Goal: Information Seeking & Learning: Learn about a topic

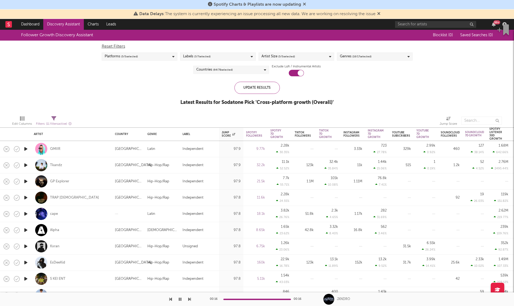
click at [25, 147] on icon "button" at bounding box center [26, 149] width 6 height 7
click at [26, 164] on icon "button" at bounding box center [26, 165] width 6 height 7
click at [25, 196] on icon "button" at bounding box center [26, 197] width 6 height 7
click at [26, 213] on icon "button" at bounding box center [26, 213] width 6 height 7
click at [25, 230] on icon "button" at bounding box center [26, 230] width 6 height 7
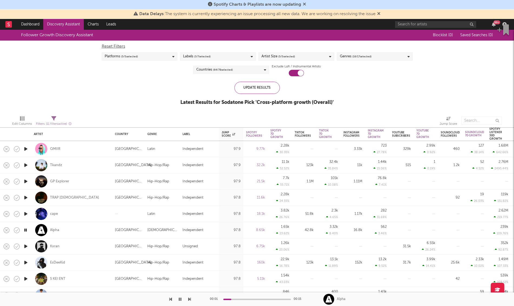
click at [25, 246] on icon "button" at bounding box center [26, 246] width 6 height 7
click at [218, 57] on div "Labels ( 3 / 7 selected)" at bounding box center [218, 56] width 76 height 8
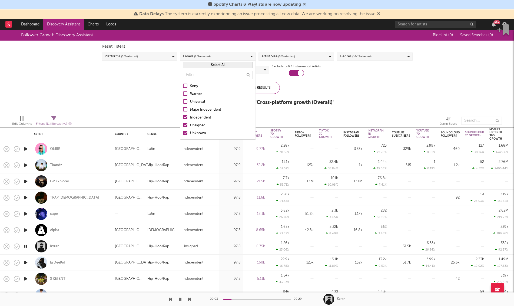
click at [213, 65] on button "Select All" at bounding box center [218, 65] width 70 height 6
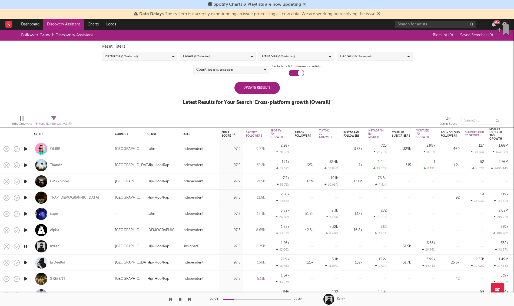
click at [336, 75] on div "Reset Filters Platforms ( 5 / 5 selected) Labels ( 7 / 7 selected) Artist Size …" at bounding box center [257, 59] width 316 height 36
click at [263, 67] on div "Countries ( 64 / 78 selected)" at bounding box center [231, 70] width 76 height 8
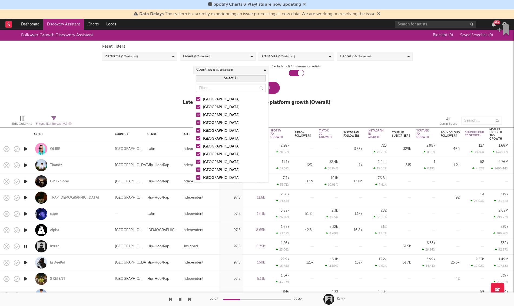
click at [242, 80] on button "Select All" at bounding box center [231, 78] width 70 height 6
click at [242, 80] on button "Deselect All" at bounding box center [231, 78] width 70 height 6
click at [197, 99] on div at bounding box center [198, 99] width 4 height 4
click at [196, 99] on input "[GEOGRAPHIC_DATA]" at bounding box center [196, 99] width 0 height 6
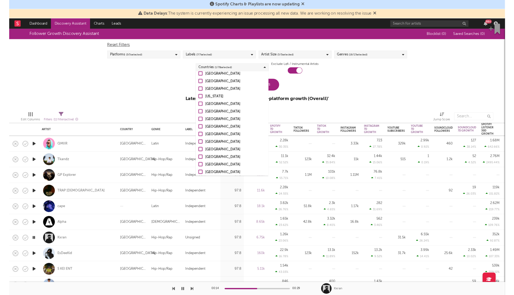
scroll to position [527, 0]
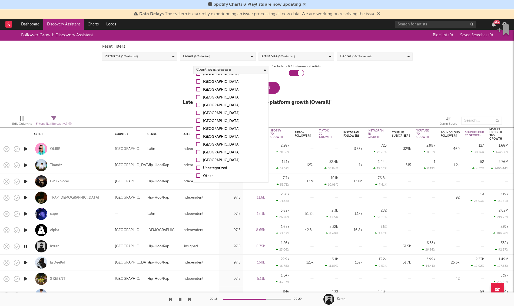
click at [348, 88] on div "Follower Growth Discovery Assistant Blocklist ( 0 ) Saved Searches ( 0 ) Reset …" at bounding box center [257, 70] width 514 height 81
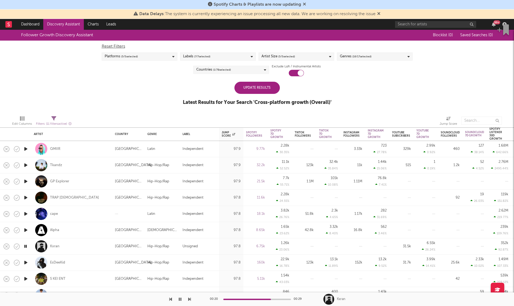
click at [352, 55] on span "( 16 / 17 selected)" at bounding box center [361, 56] width 19 height 6
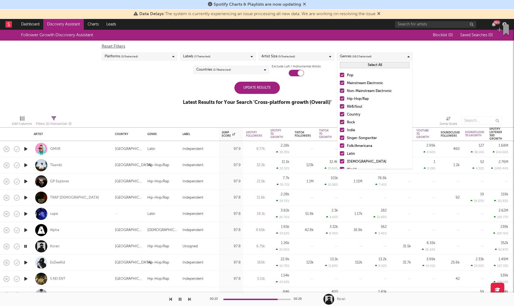
click at [255, 89] on div "Update Results" at bounding box center [256, 88] width 45 height 12
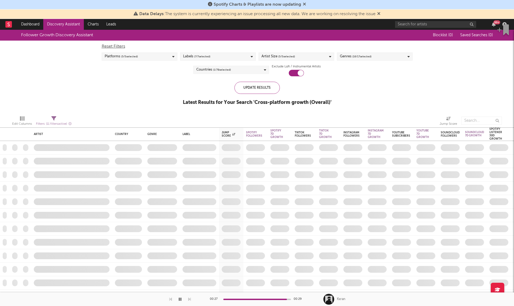
click at [179, 301] on icon "button" at bounding box center [180, 299] width 3 height 4
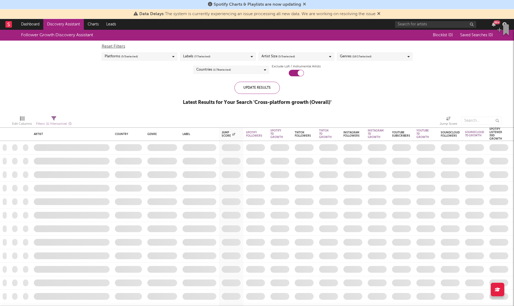
click at [305, 5] on icon at bounding box center [304, 4] width 3 height 4
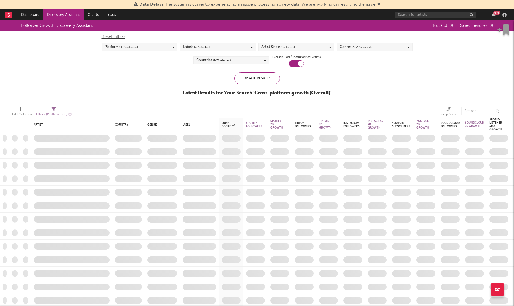
click at [379, 4] on icon at bounding box center [378, 4] width 3 height 4
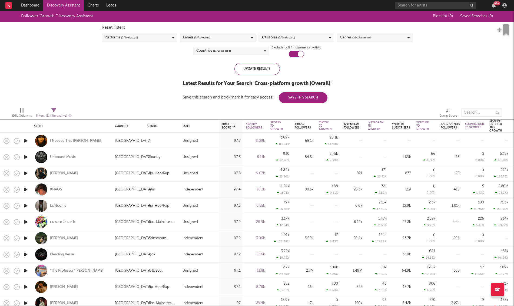
click at [25, 141] on icon "button" at bounding box center [26, 140] width 6 height 7
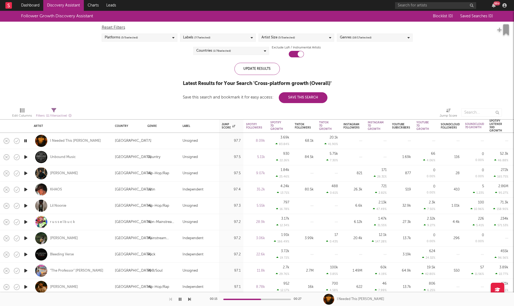
click at [25, 156] on icon "button" at bounding box center [26, 157] width 6 height 7
click at [26, 173] on icon "button" at bounding box center [26, 173] width 6 height 7
click at [27, 189] on icon "button" at bounding box center [26, 189] width 6 height 7
click at [28, 205] on icon "button" at bounding box center [26, 205] width 6 height 7
click at [26, 222] on icon "button" at bounding box center [26, 222] width 6 height 7
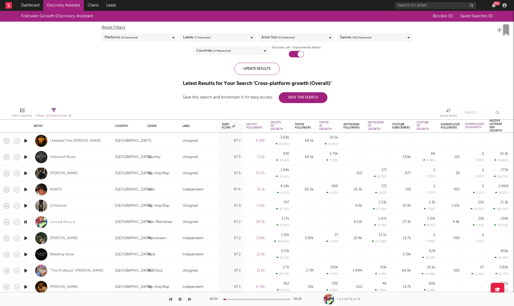
click at [25, 238] on icon "button" at bounding box center [26, 238] width 6 height 7
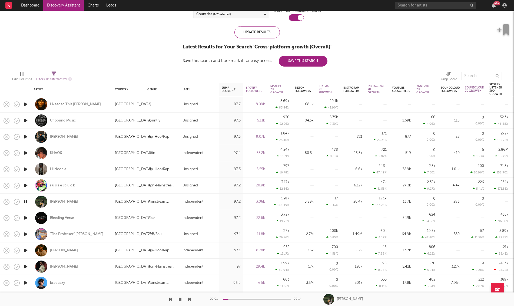
click at [24, 219] on icon "button" at bounding box center [26, 217] width 6 height 7
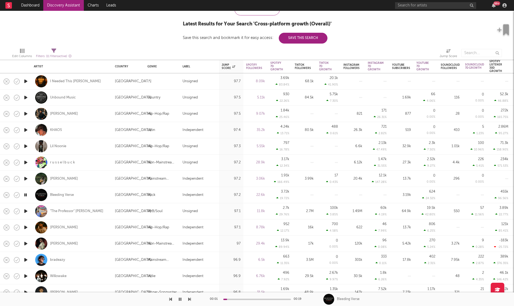
click at [24, 210] on icon "button" at bounding box center [26, 211] width 6 height 7
click at [25, 225] on icon "button" at bounding box center [26, 227] width 6 height 7
click at [27, 244] on icon "button" at bounding box center [26, 243] width 6 height 7
click at [26, 257] on icon "button" at bounding box center [26, 259] width 6 height 7
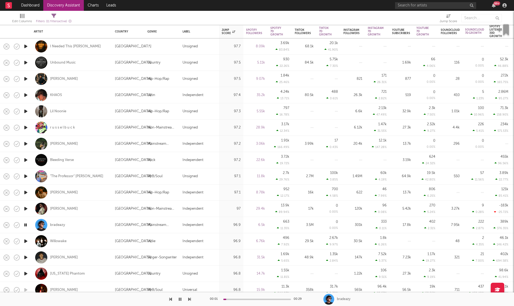
click at [25, 240] on icon "button" at bounding box center [26, 241] width 6 height 7
click at [25, 256] on icon "button" at bounding box center [26, 257] width 6 height 7
click at [25, 271] on icon "button" at bounding box center [26, 273] width 6 height 7
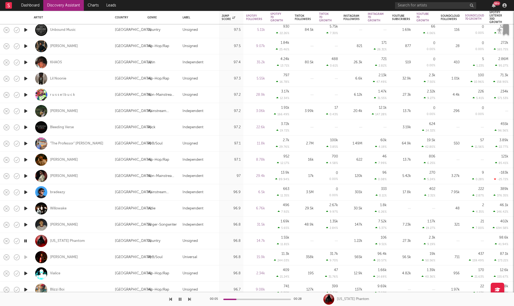
click at [26, 272] on icon "button" at bounding box center [26, 273] width 6 height 7
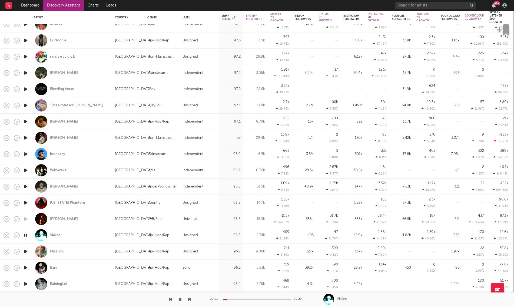
click at [25, 248] on icon "button" at bounding box center [26, 251] width 6 height 7
click at [25, 267] on icon "button" at bounding box center [26, 267] width 6 height 7
click at [53, 267] on div "Bani" at bounding box center [53, 267] width 7 height 5
click at [28, 283] on icon "button" at bounding box center [26, 283] width 6 height 7
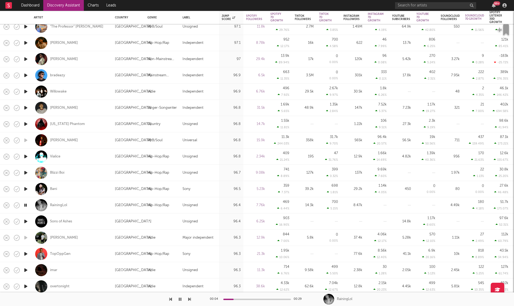
click at [26, 285] on icon "button" at bounding box center [26, 286] width 6 height 7
click at [25, 269] on icon "button" at bounding box center [26, 270] width 6 height 7
click at [26, 251] on icon "button" at bounding box center [26, 253] width 6 height 7
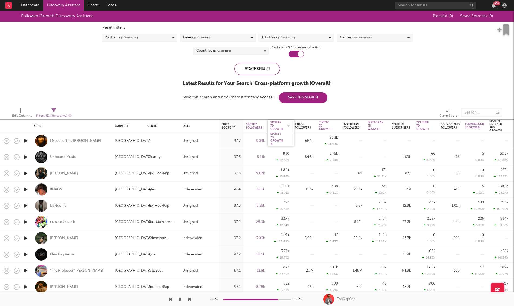
click at [279, 124] on div "Spotify 7D Growth" at bounding box center [276, 126] width 13 height 10
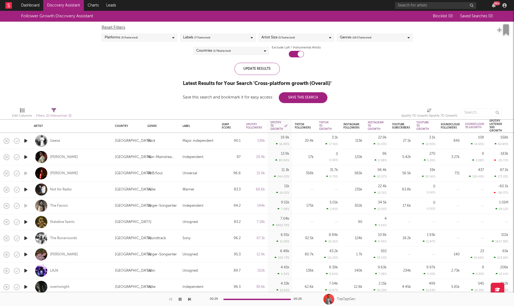
click at [27, 140] on icon "button" at bounding box center [26, 140] width 6 height 7
click at [26, 157] on icon "button" at bounding box center [26, 157] width 6 height 7
click at [24, 190] on icon "button" at bounding box center [26, 189] width 6 height 7
click at [24, 219] on icon "button" at bounding box center [26, 222] width 6 height 7
click at [57, 157] on div "Natty Rico" at bounding box center [64, 157] width 28 height 5
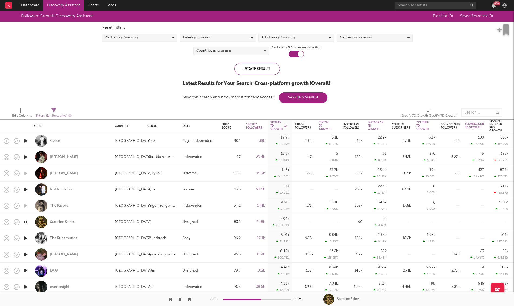
click at [50, 140] on div "Geese" at bounding box center [55, 140] width 10 height 5
click at [26, 236] on icon "button" at bounding box center [26, 238] width 6 height 7
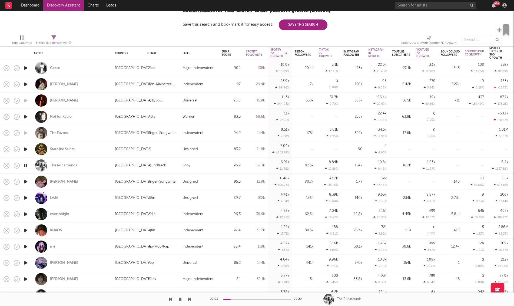
click at [26, 180] on icon "button" at bounding box center [26, 181] width 6 height 7
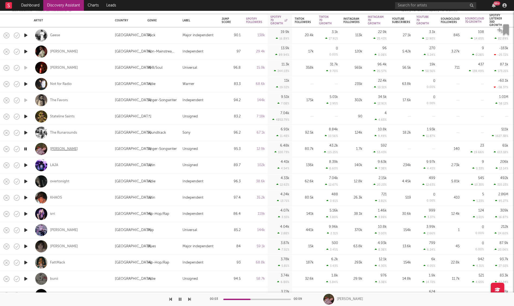
click at [60, 147] on div "Annabelle Dinda" at bounding box center [64, 149] width 28 height 5
click at [25, 210] on icon "button" at bounding box center [26, 213] width 6 height 7
click at [27, 195] on icon "button" at bounding box center [26, 197] width 6 height 7
click at [24, 177] on div at bounding box center [25, 181] width 11 height 16
select select "1w"
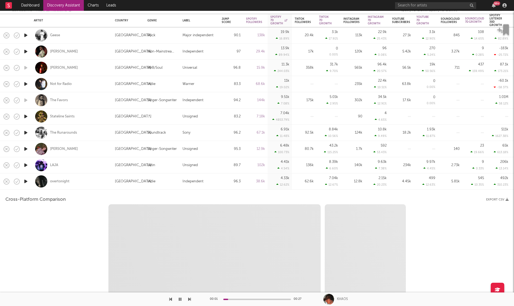
select select "6m"
click at [24, 177] on div at bounding box center [25, 181] width 11 height 16
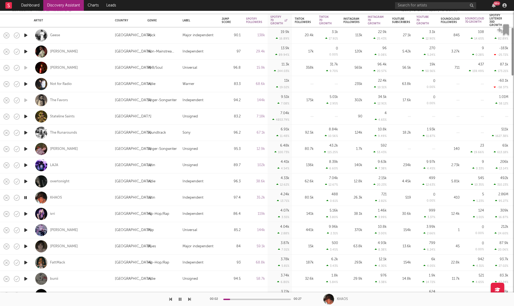
click at [24, 181] on icon "button" at bounding box center [26, 181] width 6 height 7
click at [25, 164] on icon "button" at bounding box center [26, 165] width 6 height 7
click at [25, 228] on icon "button" at bounding box center [26, 230] width 6 height 7
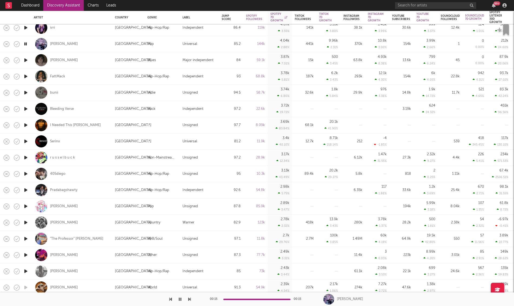
click at [25, 58] on icon "button" at bounding box center [26, 60] width 6 height 7
click at [26, 75] on icon "button" at bounding box center [26, 76] width 6 height 7
click at [27, 93] on icon "button" at bounding box center [26, 92] width 6 height 7
click at [24, 110] on icon "button" at bounding box center [26, 108] width 6 height 7
click at [25, 123] on icon "button" at bounding box center [26, 125] width 6 height 7
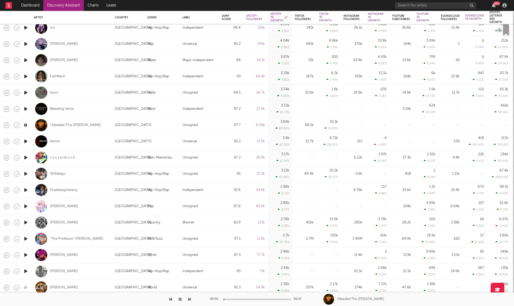
click at [27, 142] on icon "button" at bounding box center [26, 141] width 6 height 7
click at [28, 157] on icon "button" at bounding box center [26, 157] width 6 height 7
click at [23, 174] on icon "button" at bounding box center [26, 173] width 6 height 7
click at [25, 189] on icon "button" at bounding box center [26, 190] width 6 height 7
click at [26, 207] on icon "button" at bounding box center [26, 206] width 6 height 7
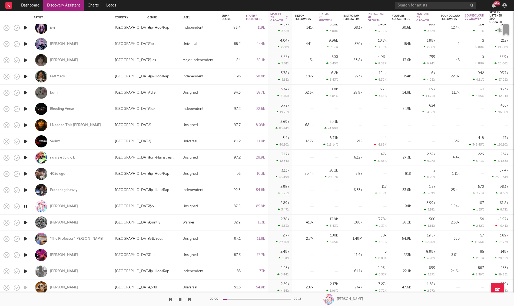
click at [27, 222] on icon "button" at bounding box center [26, 222] width 6 height 7
click at [26, 237] on icon "button" at bounding box center [26, 238] width 6 height 7
click at [25, 254] on icon "button" at bounding box center [26, 255] width 6 height 7
click at [24, 271] on icon "button" at bounding box center [26, 271] width 6 height 7
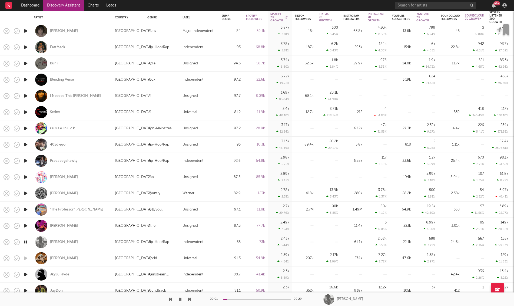
click at [25, 272] on icon "button" at bounding box center [26, 274] width 6 height 7
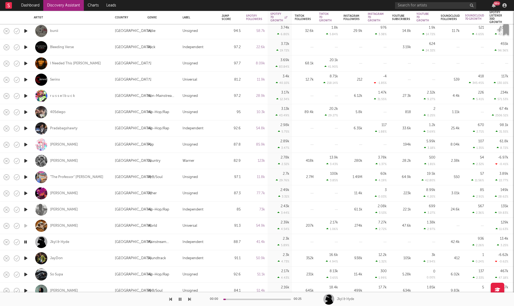
click at [25, 257] on icon "button" at bounding box center [26, 258] width 6 height 7
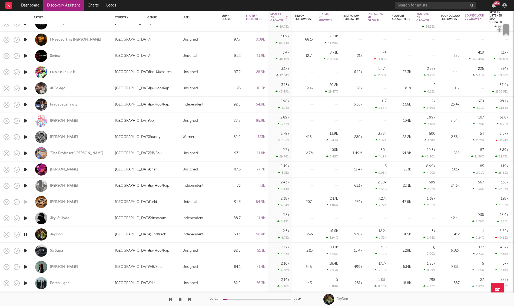
click at [25, 251] on icon "button" at bounding box center [26, 250] width 6 height 7
click at [25, 266] on icon "button" at bounding box center [26, 266] width 6 height 7
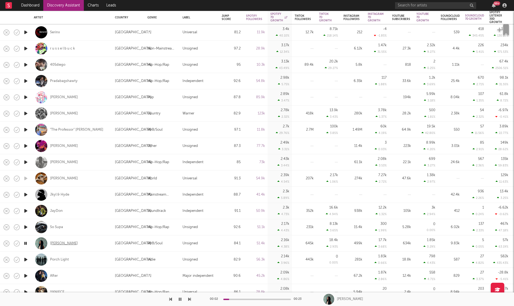
click at [56, 242] on div "Jessica Sanchez" at bounding box center [64, 243] width 28 height 5
click at [25, 257] on icon "button" at bounding box center [26, 259] width 6 height 7
click at [27, 273] on icon "button" at bounding box center [26, 275] width 6 height 7
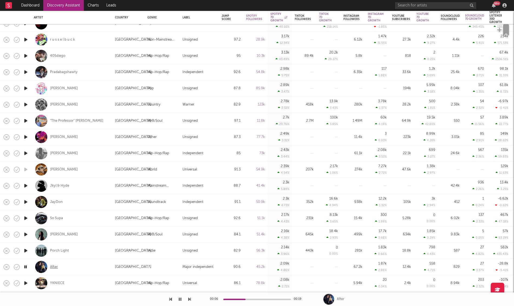
click at [56, 267] on div "After" at bounding box center [54, 267] width 8 height 5
click at [26, 283] on icon "button" at bounding box center [26, 283] width 6 height 7
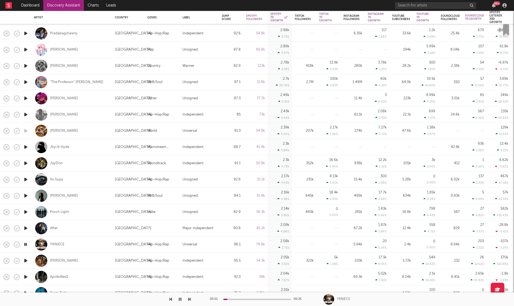
click at [24, 259] on icon "button" at bounding box center [26, 260] width 6 height 7
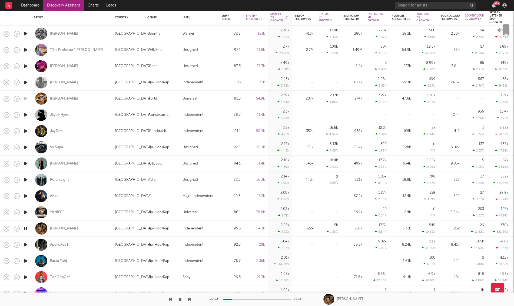
click at [25, 242] on icon "button" at bounding box center [26, 244] width 6 height 7
drag, startPoint x: 25, startPoint y: 260, endPoint x: 58, endPoint y: 243, distance: 37.5
click at [58, 243] on div "ApolloRed1" at bounding box center [59, 244] width 18 height 5
click at [26, 261] on icon "button" at bounding box center [26, 260] width 6 height 7
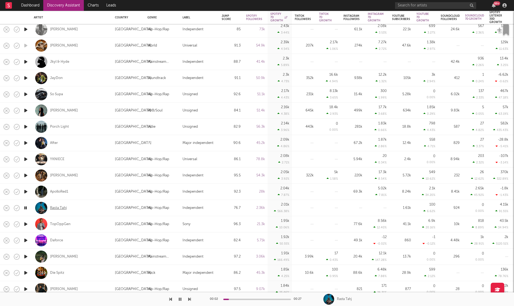
click at [55, 207] on div "Rasta Tahj" at bounding box center [58, 208] width 17 height 5
click at [27, 221] on icon "button" at bounding box center [26, 224] width 6 height 7
click at [26, 240] on icon "button" at bounding box center [26, 240] width 6 height 7
click at [24, 257] on icon "button" at bounding box center [26, 256] width 6 height 7
click at [25, 270] on icon "button" at bounding box center [26, 272] width 6 height 7
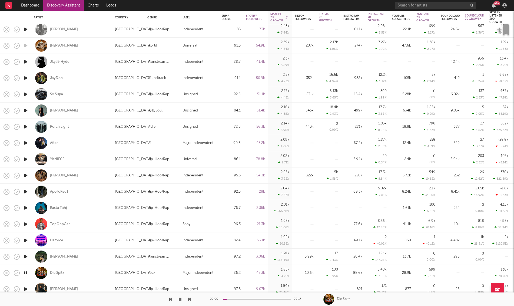
click at [26, 287] on icon "button" at bounding box center [26, 289] width 6 height 7
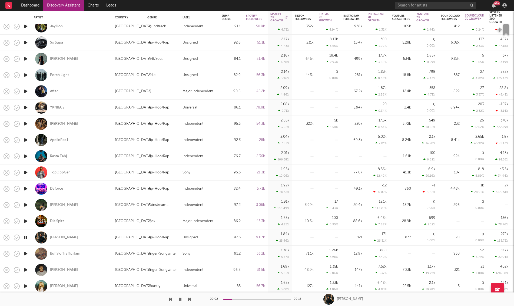
click at [25, 254] on icon "button" at bounding box center [26, 253] width 6 height 7
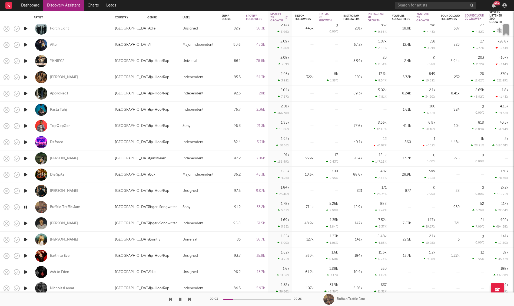
click at [28, 223] on icon "button" at bounding box center [26, 223] width 6 height 7
click at [27, 208] on icon "button" at bounding box center [26, 207] width 6 height 7
click at [25, 240] on icon "button" at bounding box center [26, 239] width 6 height 7
click at [26, 255] on icon "button" at bounding box center [26, 255] width 6 height 7
click at [27, 270] on icon "button" at bounding box center [26, 272] width 6 height 7
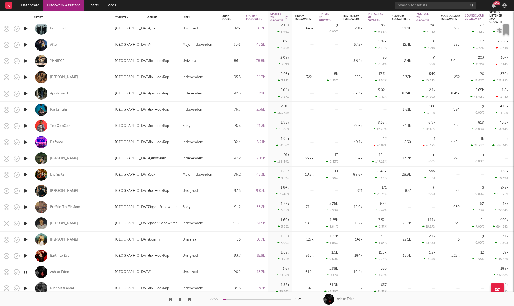
click at [27, 285] on icon "button" at bounding box center [26, 288] width 6 height 7
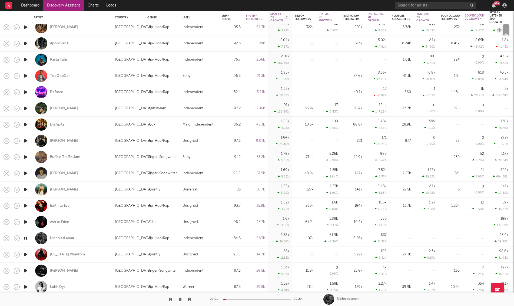
click at [25, 253] on icon "button" at bounding box center [26, 254] width 6 height 7
click at [25, 269] on icon "button" at bounding box center [26, 270] width 6 height 7
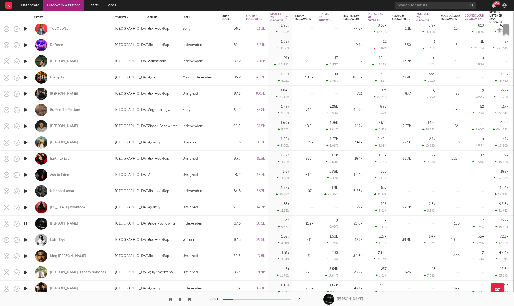
drag, startPoint x: 25, startPoint y: 239, endPoint x: 69, endPoint y: 225, distance: 46.4
click at [70, 226] on div "After United States Major independent 90.6 45.2k 2.09k 4.86 % 67.2k 1.87k 2.86 …" at bounding box center [257, 195] width 514 height 1826
click at [67, 223] on div "Benjamin Steer" at bounding box center [64, 223] width 28 height 5
click at [25, 238] on icon "button" at bounding box center [26, 239] width 6 height 7
click at [51, 238] on div "Luhh Dyl" at bounding box center [57, 239] width 15 height 5
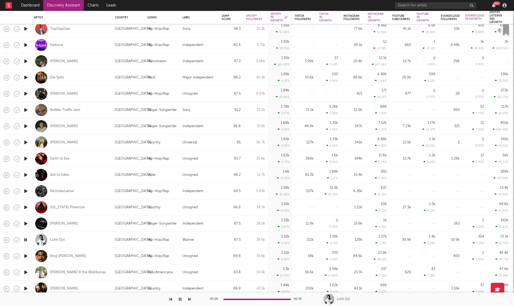
click at [27, 256] on icon "button" at bounding box center [26, 256] width 6 height 7
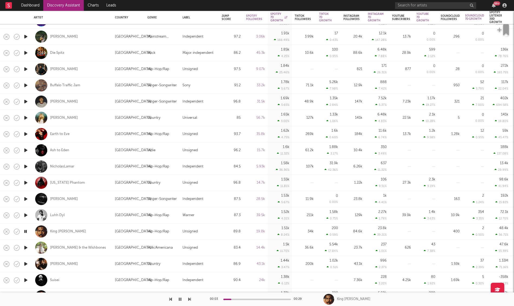
click at [26, 247] on icon "button" at bounding box center [26, 247] width 6 height 7
click at [25, 263] on icon "button" at bounding box center [26, 263] width 6 height 7
click at [25, 280] on icon "button" at bounding box center [26, 280] width 6 height 7
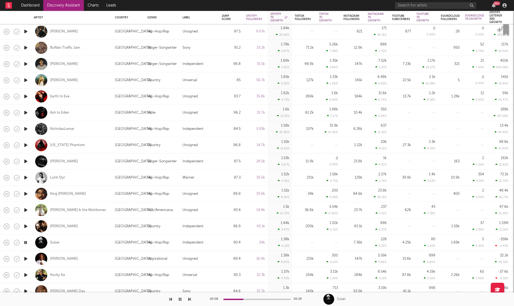
click at [27, 272] on icon "button" at bounding box center [26, 275] width 6 height 7
click at [25, 289] on icon "button" at bounding box center [26, 291] width 6 height 7
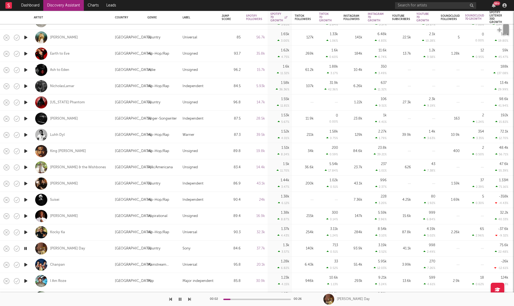
click at [24, 264] on icon "button" at bounding box center [26, 264] width 6 height 7
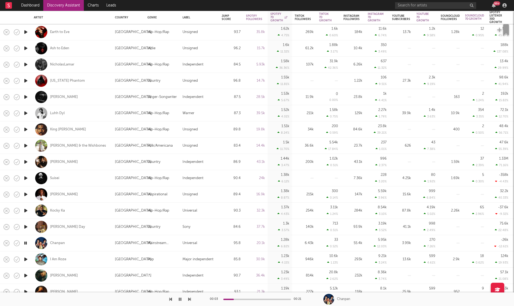
click at [27, 273] on icon "button" at bounding box center [26, 275] width 6 height 7
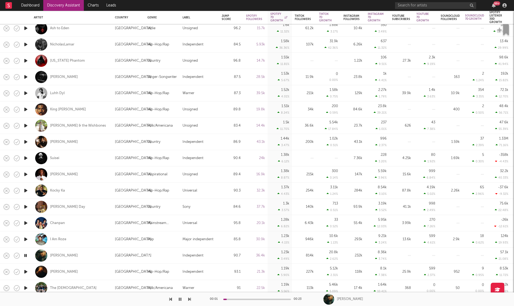
click at [27, 271] on icon "button" at bounding box center [26, 271] width 6 height 7
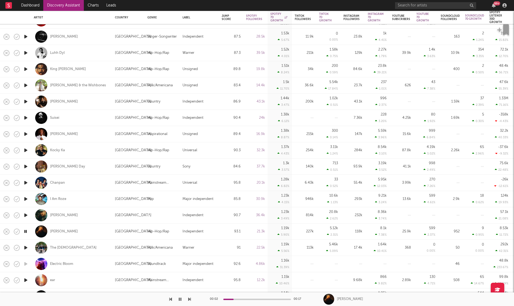
click at [27, 247] on icon "button" at bounding box center [26, 247] width 6 height 7
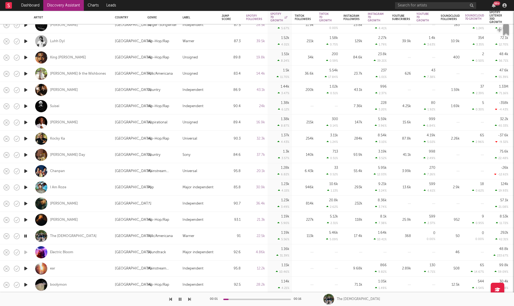
click at [27, 268] on icon "button" at bounding box center [26, 268] width 6 height 7
click at [25, 283] on icon "button" at bounding box center [26, 284] width 6 height 7
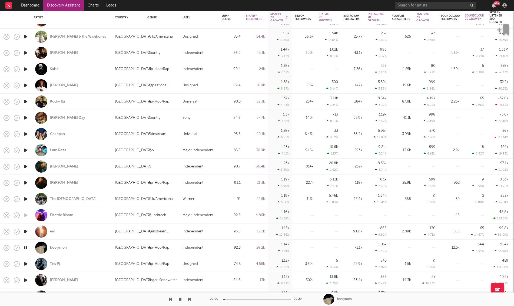
click at [25, 262] on icon "button" at bounding box center [26, 263] width 6 height 7
click at [231, 18] on div "Jump Score" at bounding box center [227, 17] width 11 height 6
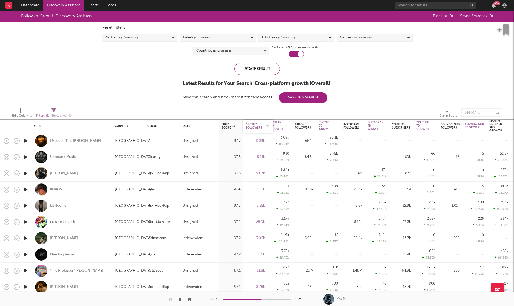
click at [256, 124] on div "Spotify Followers" at bounding box center [254, 126] width 16 height 6
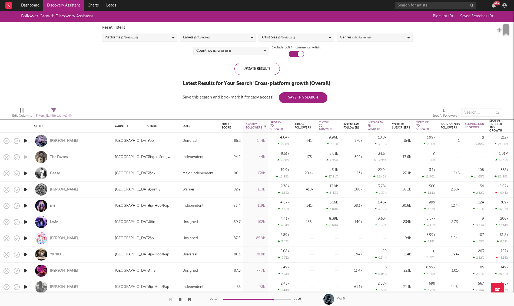
click at [25, 189] on icon "button" at bounding box center [26, 189] width 6 height 7
click at [26, 222] on icon "button" at bounding box center [26, 222] width 6 height 7
click at [25, 253] on icon "button" at bounding box center [26, 254] width 6 height 7
click at [25, 237] on icon "button" at bounding box center [26, 238] width 6 height 7
click at [26, 252] on icon "button" at bounding box center [26, 254] width 6 height 7
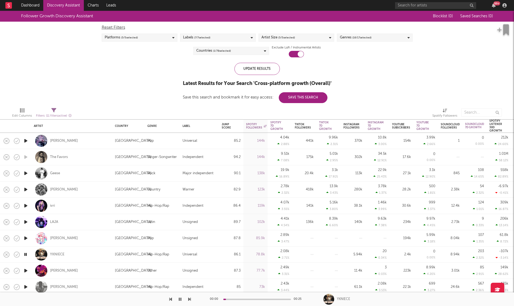
click at [25, 269] on icon "button" at bounding box center [26, 270] width 6 height 7
click at [25, 286] on icon "button" at bounding box center [26, 286] width 6 height 7
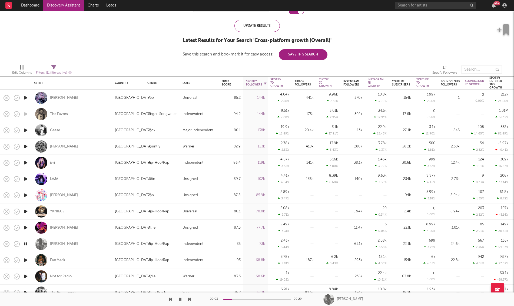
click at [25, 257] on icon "button" at bounding box center [26, 260] width 6 height 7
click at [25, 274] on icon "button" at bounding box center [26, 276] width 6 height 7
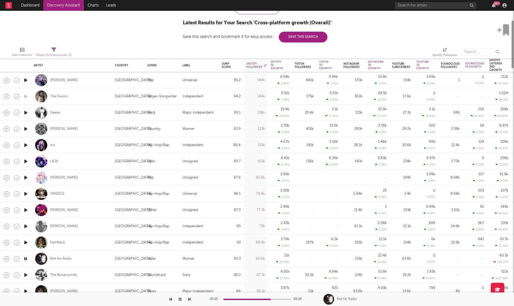
click at [25, 273] on icon "button" at bounding box center [26, 275] width 6 height 7
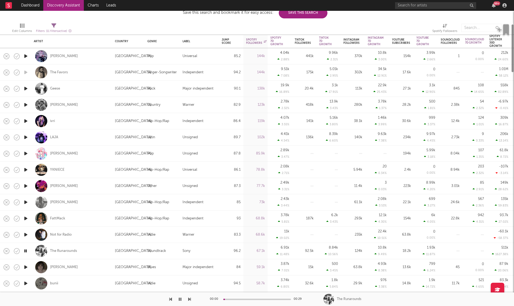
click at [25, 267] on icon "button" at bounding box center [26, 267] width 6 height 7
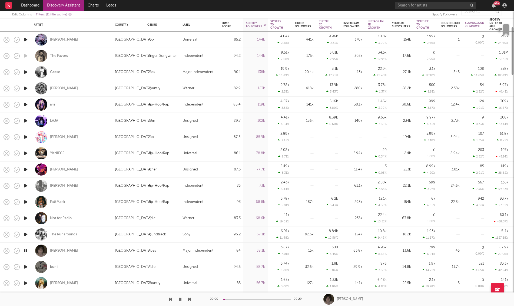
click at [25, 266] on icon "button" at bounding box center [26, 266] width 6 height 7
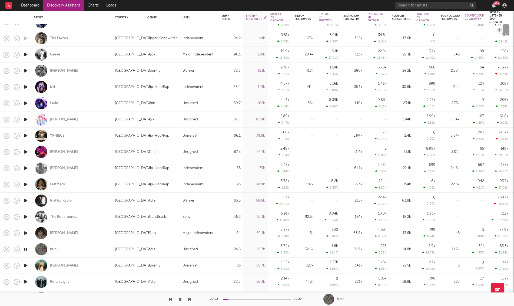
click at [25, 265] on icon "button" at bounding box center [26, 265] width 6 height 7
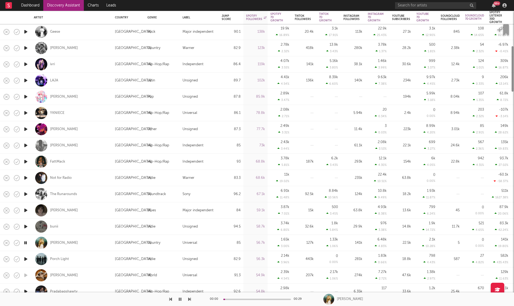
click at [25, 260] on icon "button" at bounding box center [26, 259] width 6 height 7
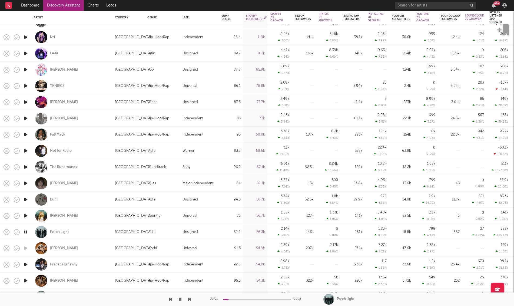
click at [25, 264] on icon "button" at bounding box center [26, 264] width 6 height 7
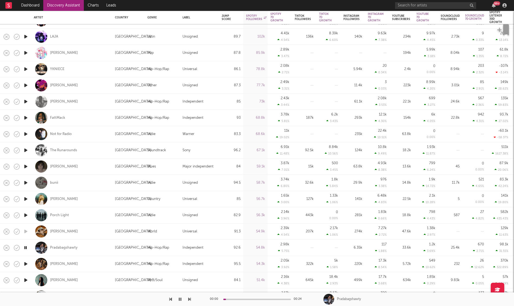
click at [25, 264] on icon "button" at bounding box center [26, 263] width 6 height 7
click at [25, 278] on icon "button" at bounding box center [26, 280] width 6 height 7
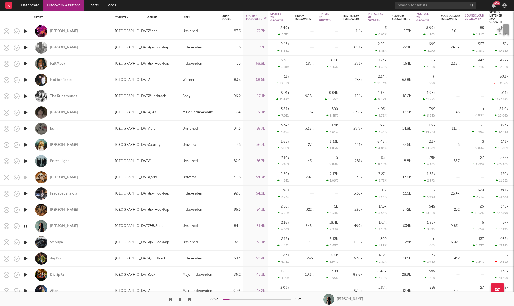
click at [27, 241] on icon "button" at bounding box center [26, 242] width 6 height 7
click at [26, 259] on icon "button" at bounding box center [26, 258] width 6 height 7
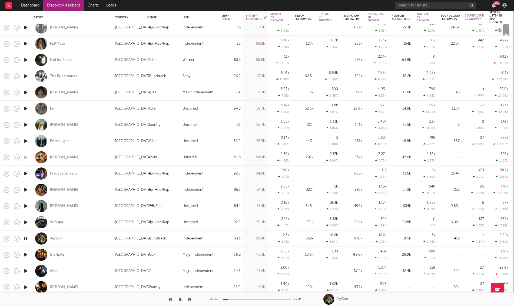
click at [26, 255] on icon "button" at bounding box center [26, 254] width 6 height 7
click at [26, 269] on icon "button" at bounding box center [26, 270] width 6 height 7
click at [26, 287] on icon "button" at bounding box center [26, 287] width 6 height 7
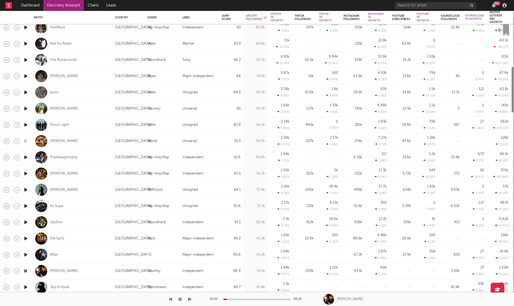
click at [25, 286] on icon "button" at bounding box center [26, 287] width 6 height 7
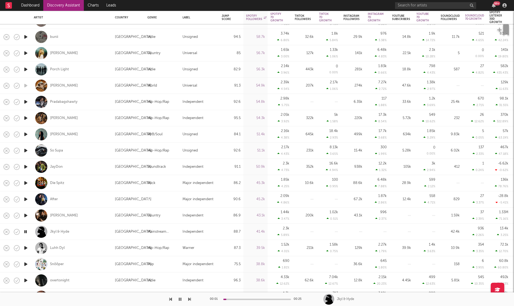
click at [27, 248] on icon "button" at bounding box center [26, 248] width 6 height 7
click at [27, 265] on icon "button" at bounding box center [26, 264] width 6 height 7
click at [26, 279] on icon "button" at bounding box center [26, 280] width 6 height 7
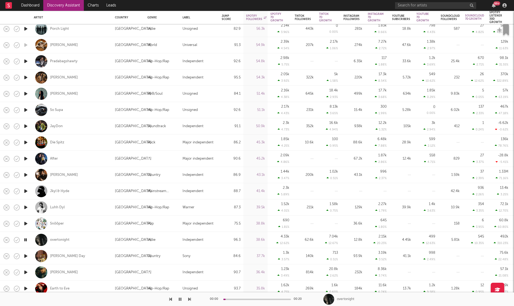
click at [25, 257] on icon "button" at bounding box center [26, 256] width 6 height 7
click at [25, 271] on icon "button" at bounding box center [26, 272] width 6 height 7
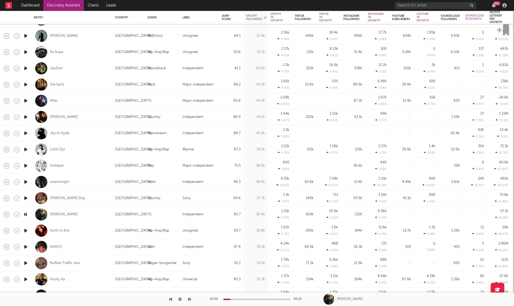
click at [25, 229] on icon "button" at bounding box center [26, 230] width 6 height 7
click at [25, 246] on icon "button" at bounding box center [26, 246] width 6 height 7
click at [29, 263] on div at bounding box center [25, 263] width 11 height 16
select select "1w"
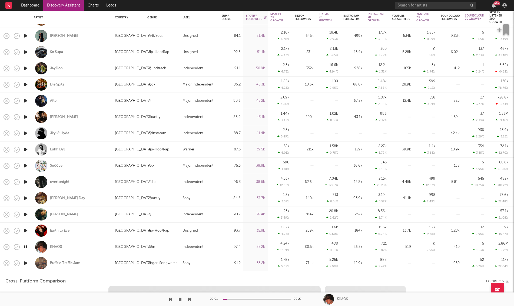
click at [26, 263] on icon "button" at bounding box center [26, 263] width 6 height 7
select select "6m"
click at [29, 261] on div at bounding box center [25, 263] width 11 height 16
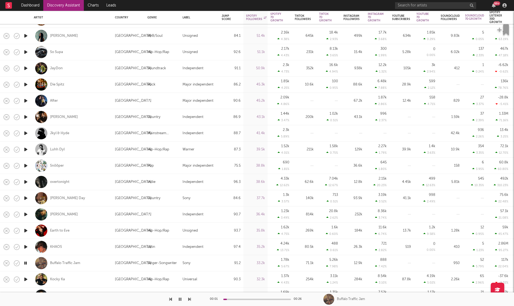
click at [29, 278] on div at bounding box center [25, 279] width 11 height 16
select select "1w"
click at [26, 279] on icon "button" at bounding box center [26, 279] width 6 height 7
select select "6m"
select select "1m"
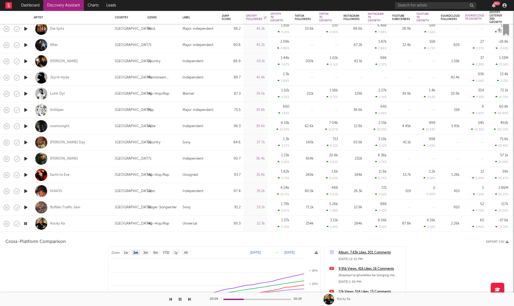
click at [78, 219] on div "Kocky Ka" at bounding box center [72, 224] width 76 height 16
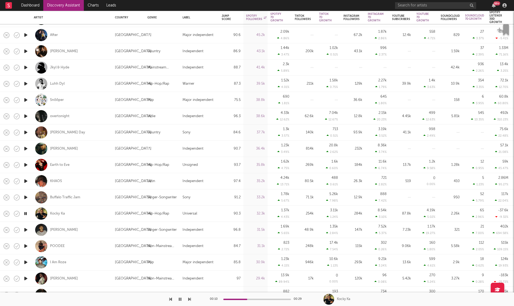
click at [27, 245] on icon "button" at bounding box center [26, 246] width 6 height 7
click at [53, 243] on div "POODEE" at bounding box center [72, 246] width 76 height 16
select select "1w"
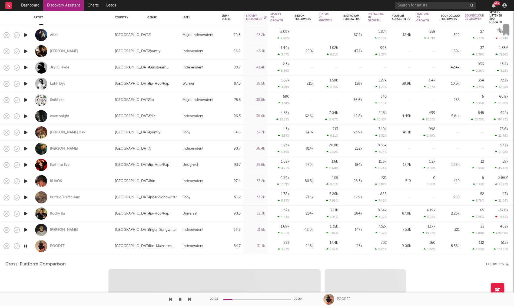
select select "6m"
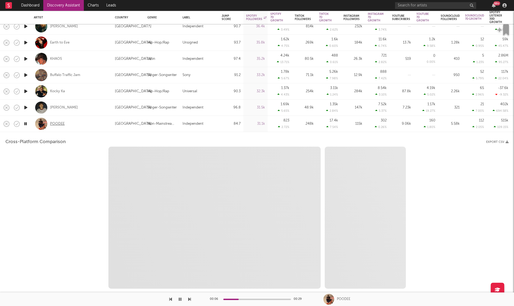
click at [62, 122] on div "POODEE" at bounding box center [57, 123] width 15 height 5
click at [79, 124] on div "POODEE" at bounding box center [72, 124] width 76 height 16
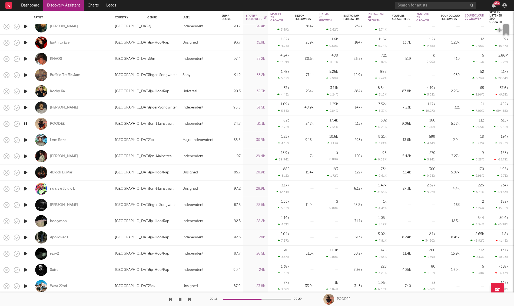
click at [26, 154] on icon "button" at bounding box center [26, 156] width 6 height 7
click at [27, 171] on icon "button" at bounding box center [26, 172] width 6 height 7
click at [26, 188] on icon "button" at bounding box center [26, 188] width 6 height 7
click at [25, 204] on icon "button" at bounding box center [26, 205] width 6 height 7
click at [25, 219] on icon "button" at bounding box center [26, 221] width 6 height 7
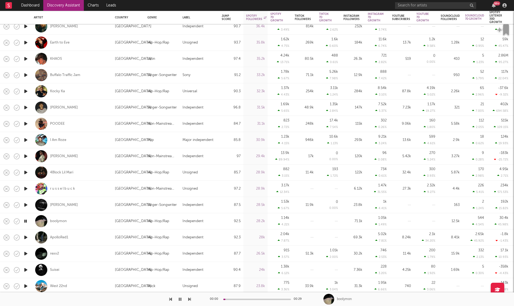
click at [27, 235] on icon "button" at bounding box center [26, 237] width 6 height 7
click at [25, 255] on icon "button" at bounding box center [26, 253] width 6 height 7
click at [26, 269] on icon "button" at bounding box center [26, 269] width 6 height 7
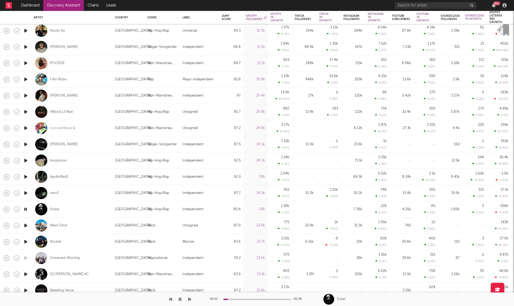
click at [26, 242] on icon "button" at bounding box center [26, 241] width 6 height 7
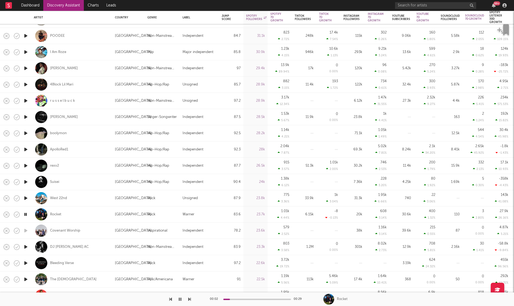
click at [26, 246] on icon "button" at bounding box center [26, 246] width 6 height 7
click at [26, 263] on icon "button" at bounding box center [26, 263] width 6 height 7
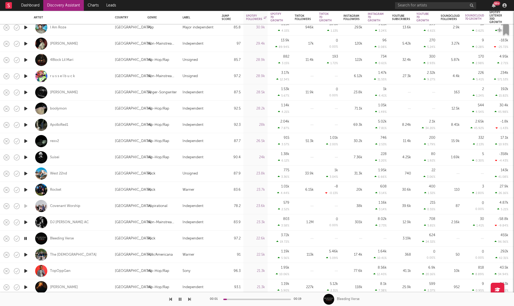
click at [26, 253] on icon "button" at bounding box center [26, 254] width 6 height 7
click at [24, 269] on icon "button" at bounding box center [26, 270] width 6 height 7
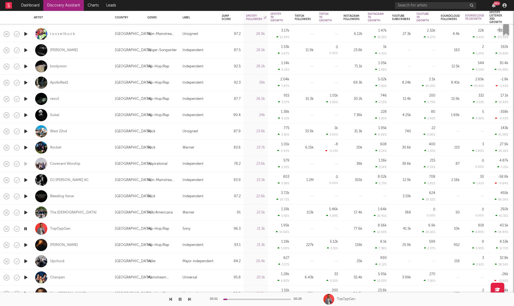
click at [24, 263] on icon "button" at bounding box center [26, 261] width 6 height 7
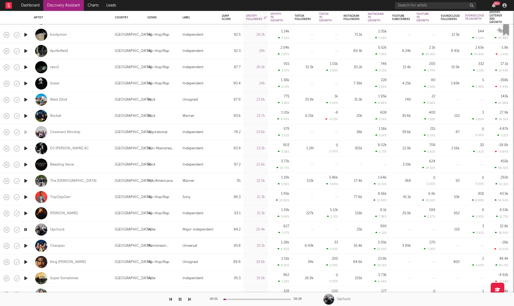
click at [25, 245] on icon "button" at bounding box center [26, 245] width 6 height 7
click at [24, 262] on icon "button" at bounding box center [26, 262] width 6 height 7
click at [24, 276] on icon "button" at bounding box center [26, 278] width 6 height 7
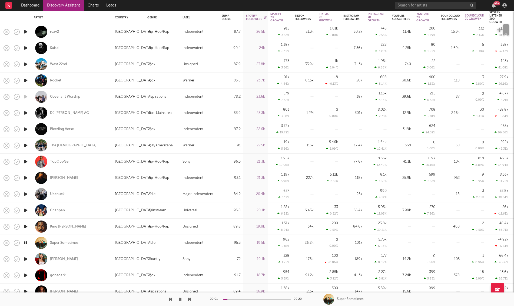
click at [25, 260] on icon "button" at bounding box center [26, 259] width 6 height 7
click at [25, 275] on icon "button" at bounding box center [26, 275] width 6 height 7
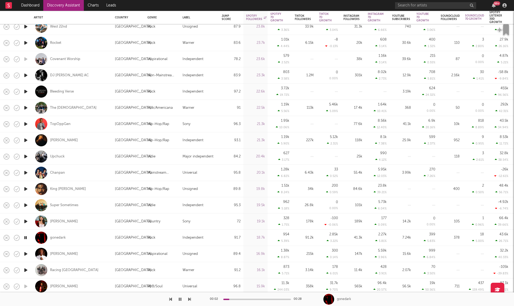
click at [25, 270] on icon "button" at bounding box center [26, 270] width 6 height 7
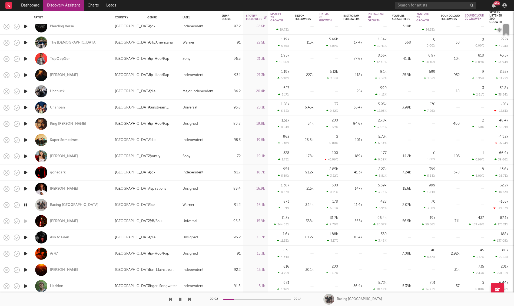
click at [24, 237] on icon "button" at bounding box center [26, 237] width 6 height 7
click at [24, 253] on icon "button" at bounding box center [26, 253] width 6 height 7
click at [25, 268] on icon "button" at bounding box center [26, 269] width 6 height 7
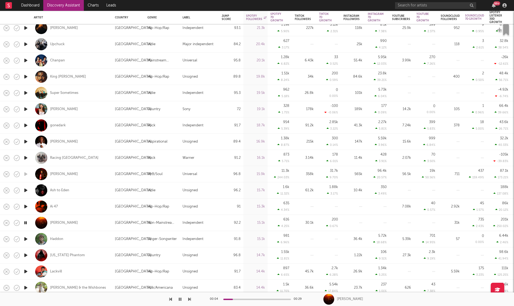
click at [25, 239] on icon "button" at bounding box center [26, 239] width 6 height 7
click at [25, 254] on icon "button" at bounding box center [26, 255] width 6 height 7
click at [26, 270] on icon "button" at bounding box center [26, 271] width 6 height 7
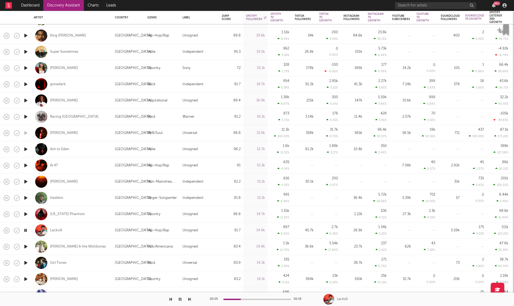
click at [27, 247] on icon "button" at bounding box center [26, 246] width 6 height 7
click at [27, 263] on icon "button" at bounding box center [26, 262] width 6 height 7
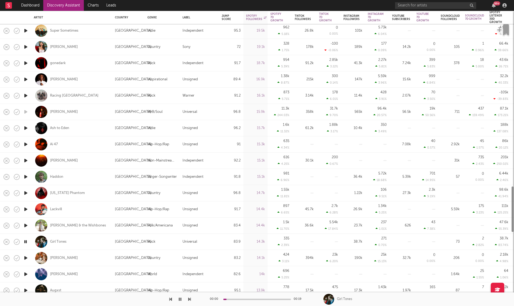
click at [26, 257] on icon "button" at bounding box center [26, 258] width 6 height 7
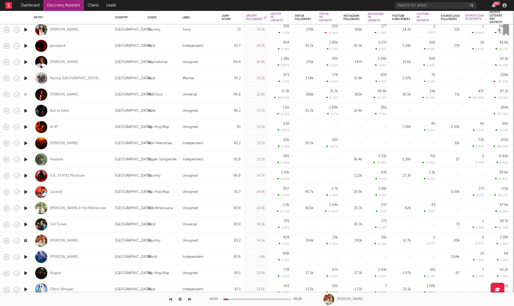
click at [26, 256] on icon "button" at bounding box center [26, 256] width 6 height 7
click at [27, 272] on icon "button" at bounding box center [26, 273] width 6 height 7
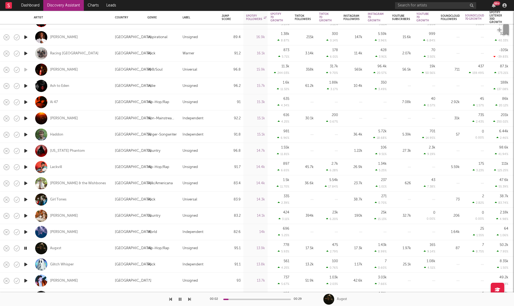
click at [26, 266] on icon "button" at bounding box center [26, 264] width 6 height 7
click at [25, 278] on icon "button" at bounding box center [26, 280] width 6 height 7
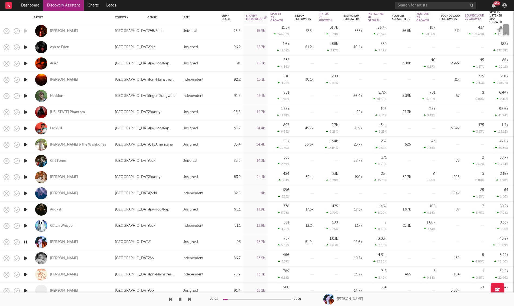
click at [25, 259] on icon "button" at bounding box center [26, 258] width 6 height 7
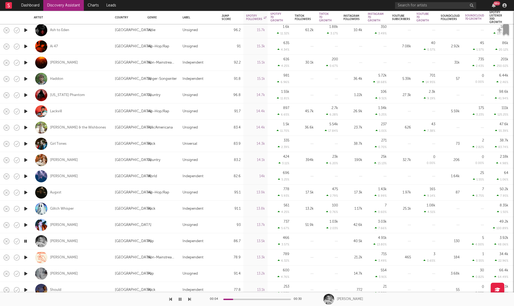
click at [27, 256] on icon "button" at bounding box center [26, 257] width 6 height 7
click at [26, 271] on icon "button" at bounding box center [26, 273] width 6 height 7
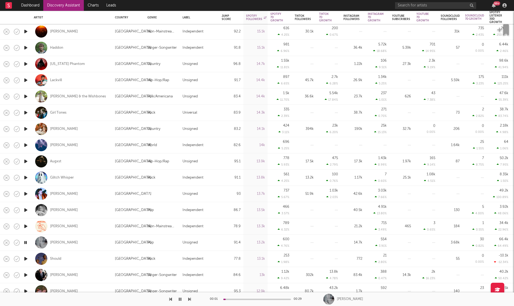
click at [27, 258] on icon "button" at bounding box center [26, 258] width 6 height 7
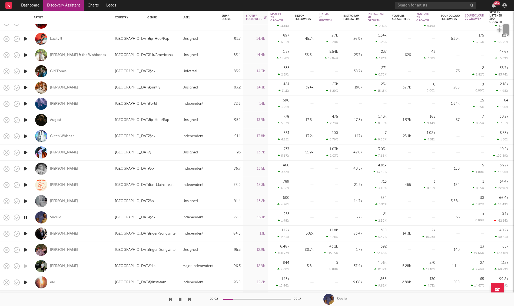
click at [26, 233] on icon "button" at bounding box center [26, 233] width 6 height 7
click at [24, 250] on icon "button" at bounding box center [26, 249] width 6 height 7
click at [25, 280] on icon "button" at bounding box center [26, 282] width 6 height 7
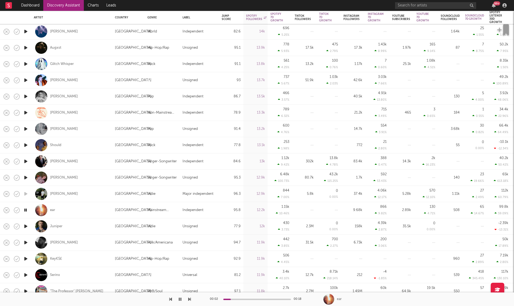
click at [25, 224] on icon "button" at bounding box center [26, 226] width 6 height 7
click at [25, 243] on icon "button" at bounding box center [26, 242] width 6 height 7
click at [27, 257] on icon "button" at bounding box center [26, 258] width 6 height 7
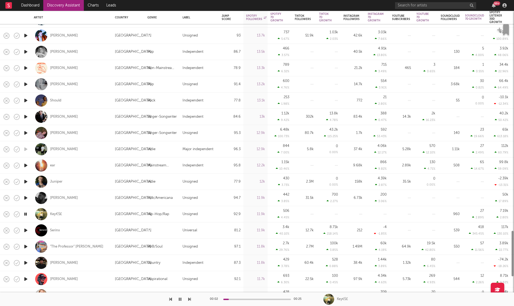
click at [25, 245] on icon "button" at bounding box center [26, 246] width 6 height 7
click at [25, 261] on icon "button" at bounding box center [26, 262] width 6 height 7
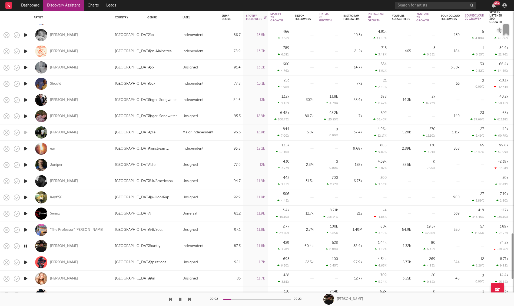
click at [25, 261] on icon "button" at bounding box center [26, 262] width 6 height 7
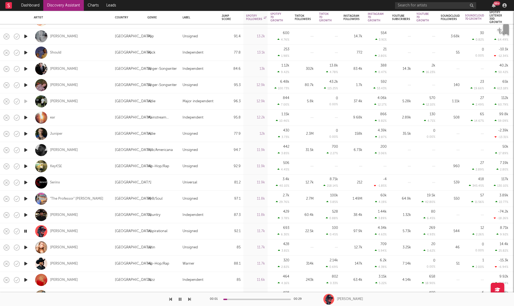
click at [25, 247] on icon "button" at bounding box center [26, 247] width 6 height 7
click at [27, 231] on icon "button" at bounding box center [26, 231] width 6 height 7
click at [57, 231] on div "Jordan Ramble" at bounding box center [64, 231] width 28 height 5
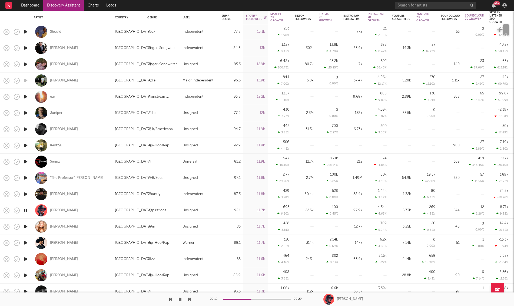
click at [25, 226] on icon "button" at bounding box center [26, 226] width 6 height 7
click at [25, 242] on icon "button" at bounding box center [26, 242] width 6 height 7
click at [25, 257] on icon "button" at bounding box center [26, 259] width 6 height 7
click at [249, 299] on div at bounding box center [257, 299] width 68 height 1
click at [25, 273] on icon "button" at bounding box center [26, 275] width 6 height 7
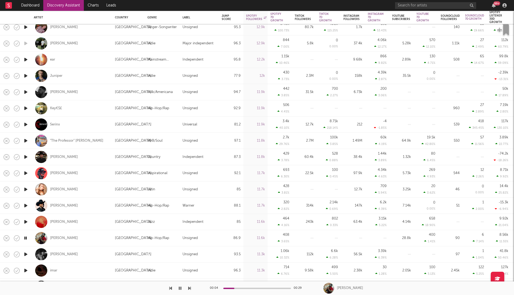
click at [25, 253] on icon "button" at bounding box center [26, 254] width 6 height 7
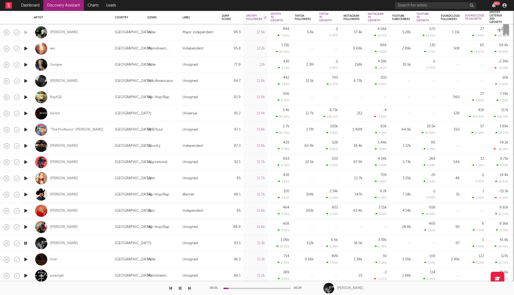
click at [24, 257] on icon "button" at bounding box center [26, 259] width 6 height 7
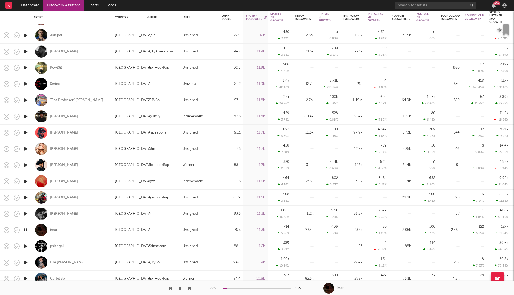
click at [25, 247] on icon "button" at bounding box center [26, 246] width 6 height 7
click at [25, 262] on icon "button" at bounding box center [26, 262] width 6 height 7
click at [26, 277] on icon "button" at bounding box center [26, 278] width 6 height 7
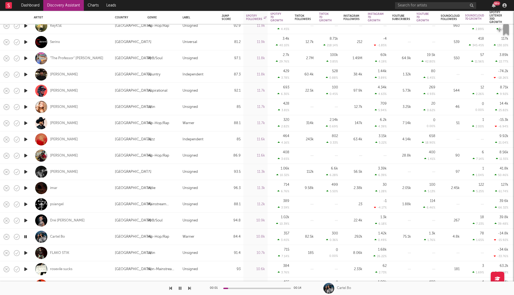
click at [25, 252] on icon "button" at bounding box center [26, 253] width 6 height 7
click at [239, 288] on div at bounding box center [257, 288] width 68 height 1
click at [26, 269] on icon "button" at bounding box center [26, 269] width 6 height 7
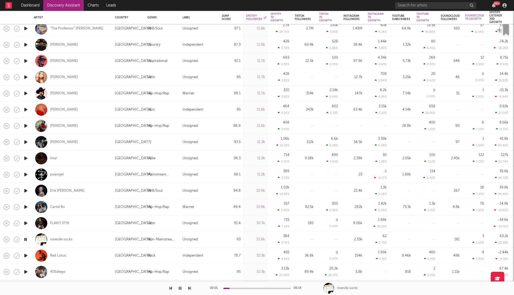
click at [24, 255] on icon "button" at bounding box center [26, 255] width 6 height 7
click at [25, 271] on icon "button" at bounding box center [26, 272] width 6 height 7
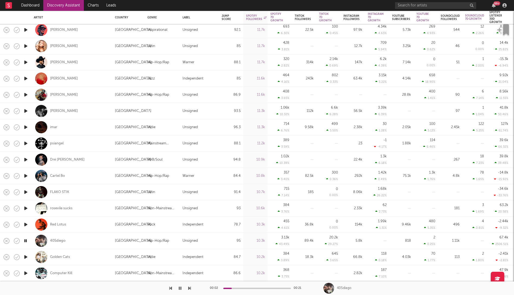
click at [26, 256] on icon "button" at bounding box center [26, 257] width 6 height 7
click at [25, 272] on icon "button" at bounding box center [26, 273] width 6 height 7
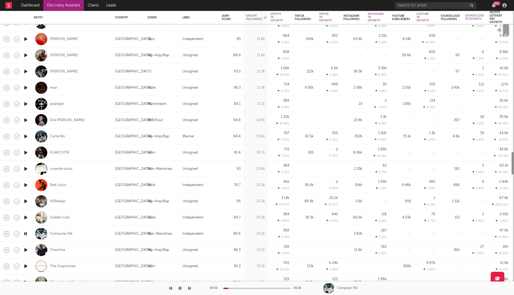
click at [26, 250] on icon "button" at bounding box center [26, 250] width 6 height 7
click at [24, 265] on icon "button" at bounding box center [26, 266] width 6 height 7
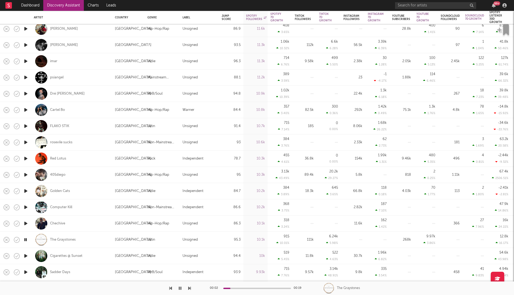
click at [26, 256] on icon "button" at bounding box center [26, 256] width 6 height 7
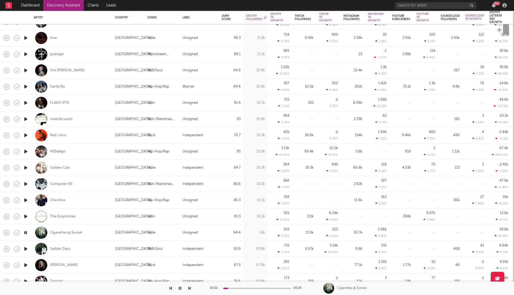
click at [26, 249] on icon "button" at bounding box center [26, 249] width 6 height 7
click at [26, 263] on icon "button" at bounding box center [26, 265] width 6 height 7
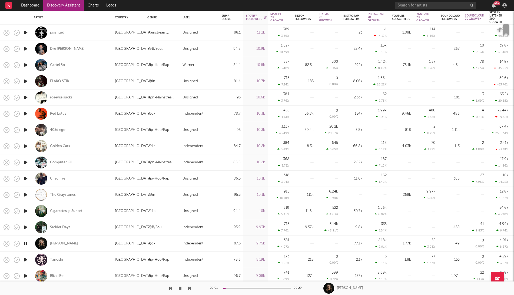
click at [25, 258] on icon "button" at bounding box center [26, 259] width 6 height 7
click at [25, 274] on icon "button" at bounding box center [26, 276] width 6 height 7
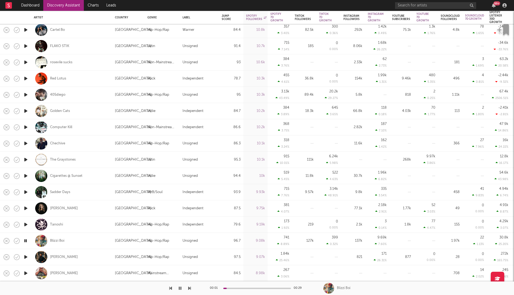
click at [28, 256] on icon "button" at bounding box center [26, 257] width 6 height 7
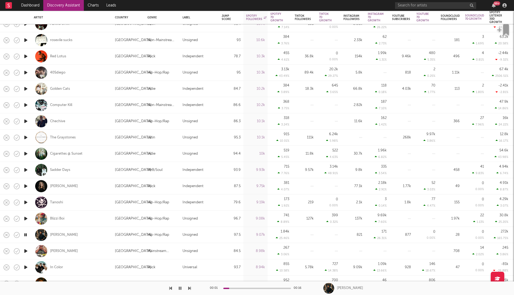
click at [25, 251] on icon "button" at bounding box center [26, 251] width 6 height 7
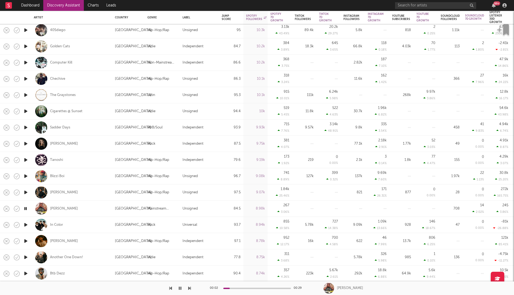
click at [27, 240] on icon "button" at bounding box center [26, 241] width 6 height 7
click at [27, 257] on icon "button" at bounding box center [26, 257] width 6 height 7
click at [24, 273] on icon "button" at bounding box center [26, 273] width 6 height 7
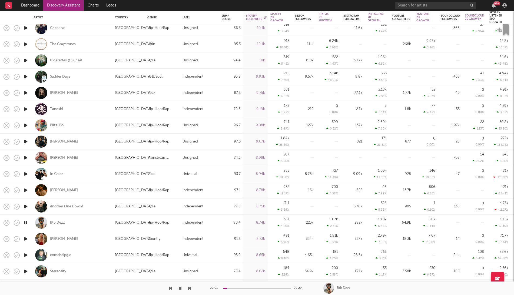
click at [25, 237] on icon "button" at bounding box center [26, 239] width 6 height 7
click at [26, 255] on icon "button" at bounding box center [26, 255] width 6 height 7
click at [24, 271] on icon "button" at bounding box center [26, 271] width 6 height 7
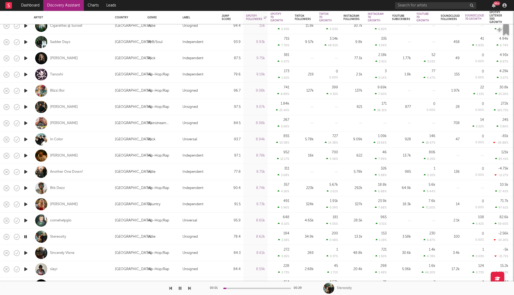
click at [26, 252] on icon "button" at bounding box center [26, 253] width 6 height 7
click at [26, 268] on icon "button" at bounding box center [26, 269] width 6 height 7
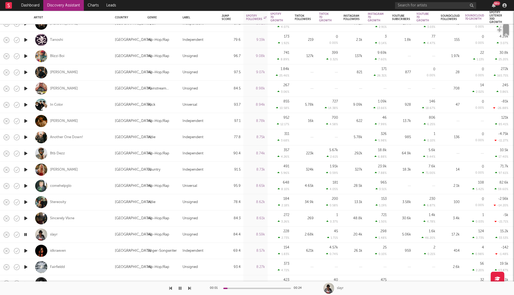
click at [26, 250] on icon "button" at bounding box center [26, 250] width 6 height 7
click at [59, 250] on div "idkraeven" at bounding box center [58, 251] width 16 height 5
click at [179, 288] on icon "button" at bounding box center [180, 288] width 3 height 4
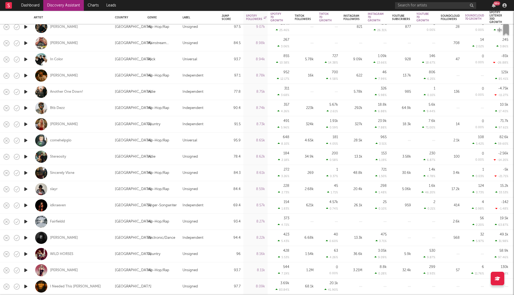
click at [26, 190] on icon "button" at bounding box center [26, 189] width 6 height 7
click at [28, 170] on icon "button" at bounding box center [26, 173] width 6 height 7
click at [23, 221] on icon "button" at bounding box center [26, 221] width 6 height 7
click at [25, 204] on icon "button" at bounding box center [26, 205] width 6 height 7
click at [26, 238] on icon "button" at bounding box center [26, 237] width 6 height 7
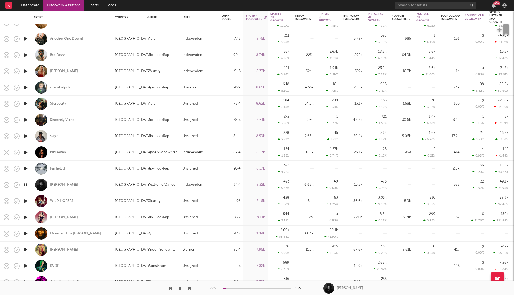
click at [26, 202] on icon "button" at bounding box center [26, 201] width 6 height 7
click at [25, 215] on icon "button" at bounding box center [26, 217] width 6 height 7
click at [25, 233] on icon "button" at bounding box center [26, 233] width 6 height 7
click at [25, 249] on icon "button" at bounding box center [26, 249] width 6 height 7
click at [25, 265] on icon "button" at bounding box center [26, 266] width 6 height 7
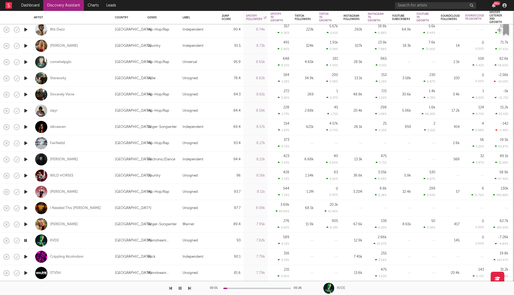
click at [24, 255] on icon "button" at bounding box center [26, 256] width 6 height 7
click at [26, 272] on icon "button" at bounding box center [26, 273] width 6 height 7
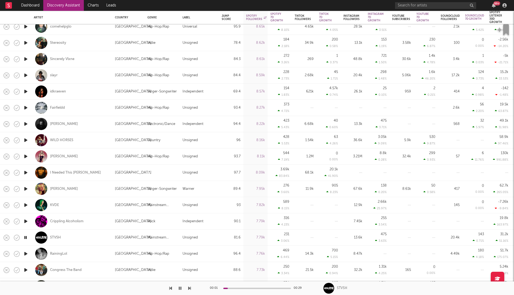
click at [25, 255] on icon "button" at bounding box center [26, 253] width 6 height 7
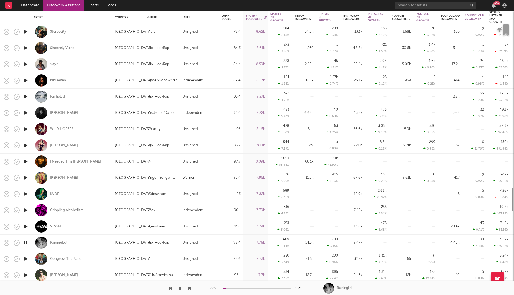
click at [25, 259] on icon "button" at bounding box center [26, 259] width 6 height 7
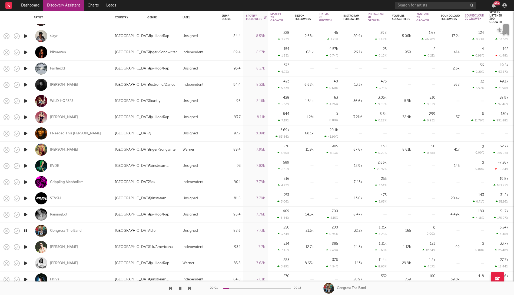
click at [27, 246] on icon "button" at bounding box center [26, 247] width 6 height 7
click at [26, 263] on icon "button" at bounding box center [26, 263] width 6 height 7
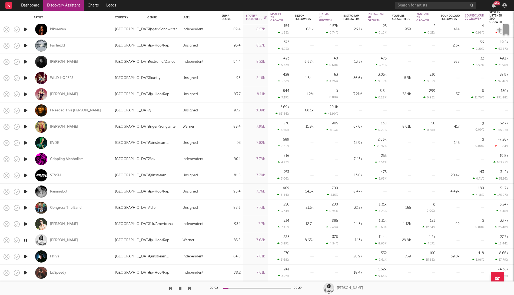
click at [26, 256] on icon "button" at bounding box center [26, 256] width 6 height 7
click at [24, 272] on icon "button" at bounding box center [26, 272] width 6 height 7
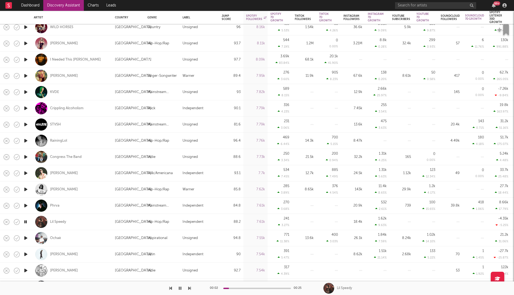
click at [25, 238] on icon "button" at bounding box center [26, 238] width 6 height 7
click at [52, 238] on div "Ochaè" at bounding box center [55, 238] width 11 height 5
click at [25, 253] on icon "button" at bounding box center [26, 254] width 6 height 7
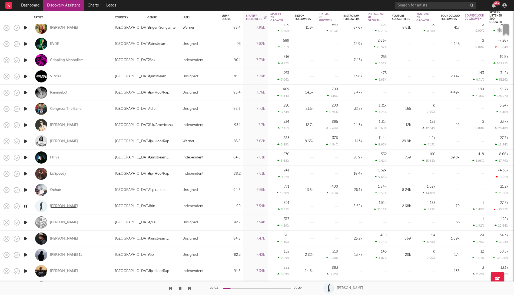
click at [54, 205] on div "J Arias" at bounding box center [64, 206] width 28 height 5
click at [24, 222] on icon "button" at bounding box center [26, 222] width 6 height 7
click at [26, 239] on icon "button" at bounding box center [26, 238] width 6 height 7
click at [27, 253] on icon "button" at bounding box center [26, 255] width 6 height 7
click at [26, 272] on icon "button" at bounding box center [26, 271] width 6 height 7
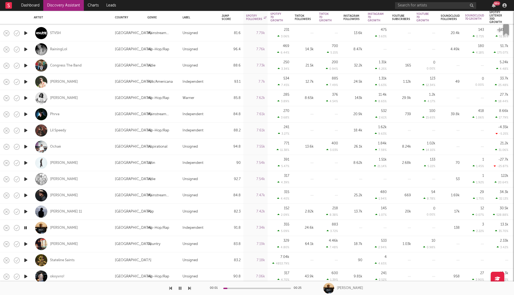
click at [27, 246] on icon "button" at bounding box center [26, 244] width 6 height 7
click at [24, 259] on icon "button" at bounding box center [26, 260] width 6 height 7
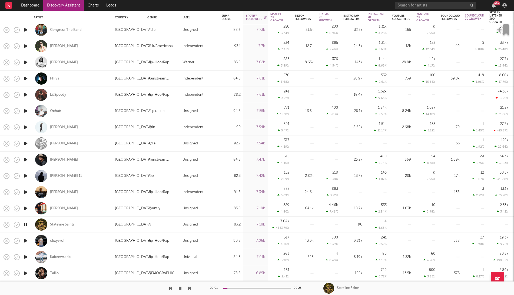
click at [25, 241] on icon "button" at bounding box center [26, 240] width 6 height 7
click at [26, 257] on icon "button" at bounding box center [26, 257] width 6 height 7
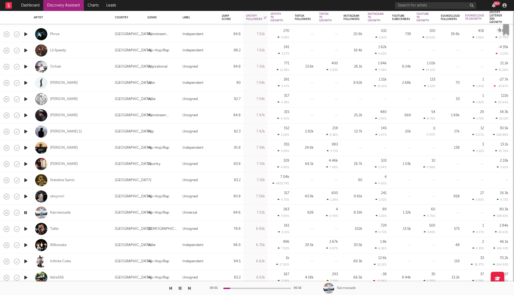
click at [24, 228] on icon "button" at bounding box center [26, 229] width 6 height 7
click at [25, 243] on icon "button" at bounding box center [26, 245] width 6 height 7
click at [26, 263] on icon "button" at bounding box center [26, 261] width 6 height 7
click at [25, 276] on icon "button" at bounding box center [26, 277] width 6 height 7
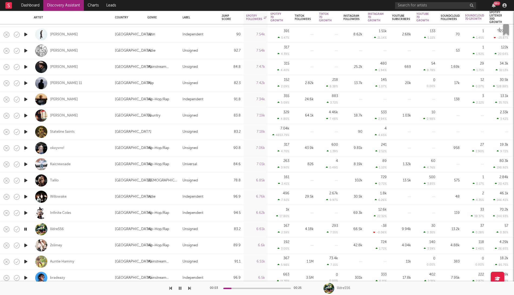
click at [25, 245] on icon "button" at bounding box center [26, 245] width 6 height 7
click at [25, 260] on icon "button" at bounding box center [26, 261] width 6 height 7
click at [26, 276] on icon "button" at bounding box center [26, 278] width 6 height 7
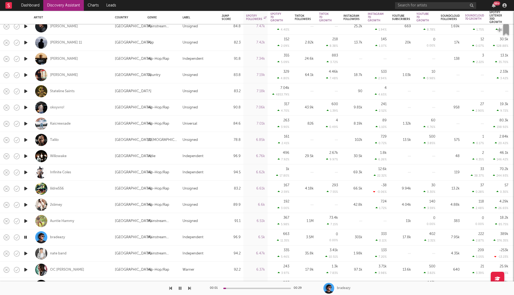
click at [25, 252] on icon "button" at bounding box center [26, 253] width 6 height 7
click at [25, 268] on icon "button" at bounding box center [26, 269] width 6 height 7
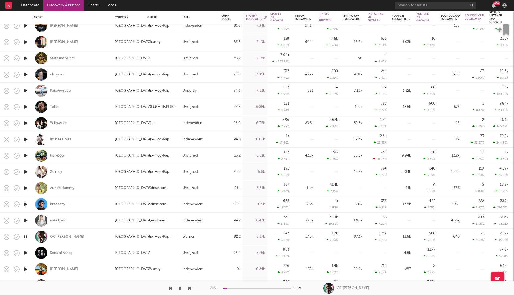
click at [26, 252] on icon "button" at bounding box center [26, 253] width 6 height 7
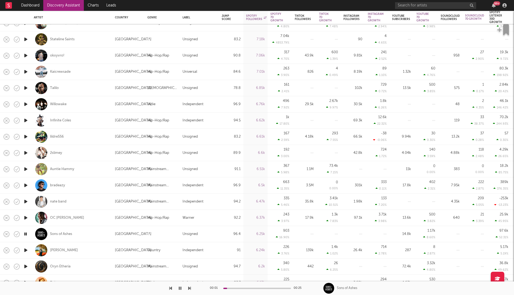
click at [26, 250] on icon "button" at bounding box center [26, 250] width 6 height 7
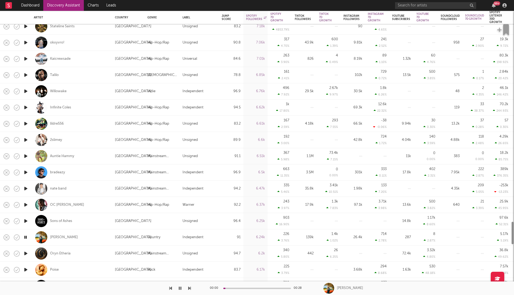
click at [26, 252] on icon "button" at bounding box center [26, 253] width 6 height 7
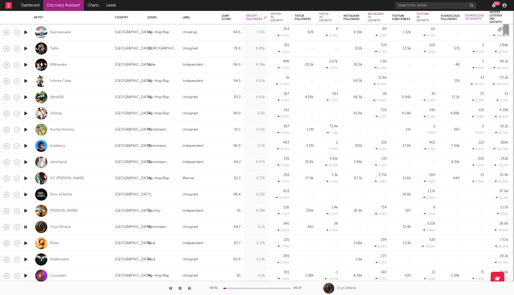
click at [27, 244] on icon "button" at bounding box center [26, 243] width 6 height 7
click at [27, 259] on icon "button" at bounding box center [26, 259] width 6 height 7
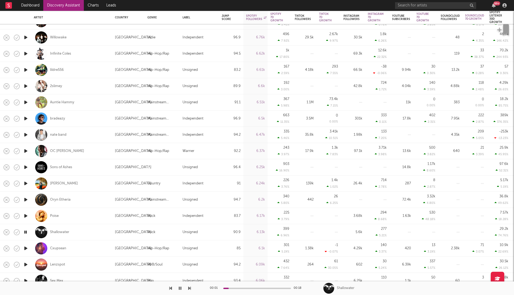
click at [28, 249] on icon "button" at bounding box center [26, 248] width 6 height 7
click at [28, 265] on icon "button" at bounding box center [26, 264] width 6 height 7
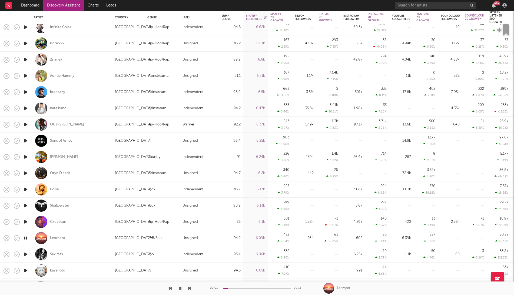
click at [25, 252] on icon "button" at bounding box center [26, 254] width 6 height 7
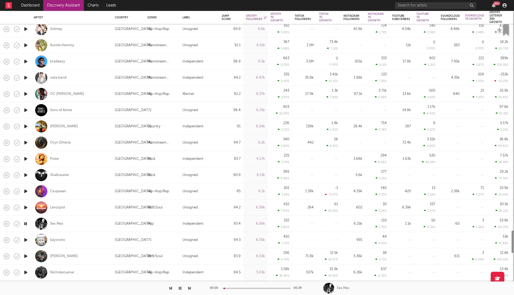
click at [24, 239] on icon "button" at bounding box center [26, 240] width 6 height 7
click at [25, 255] on icon "button" at bounding box center [26, 256] width 6 height 7
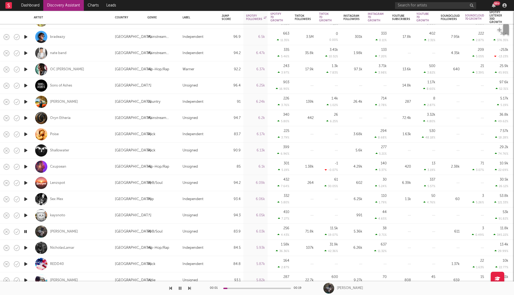
click at [25, 245] on icon "button" at bounding box center [26, 248] width 6 height 7
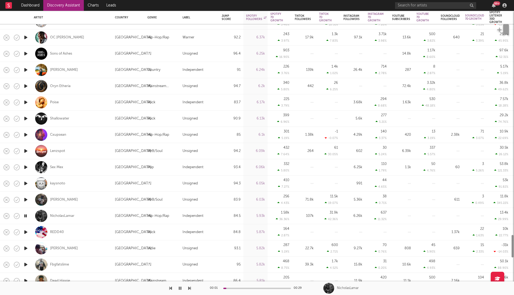
click at [26, 198] on icon "button" at bounding box center [26, 199] width 6 height 7
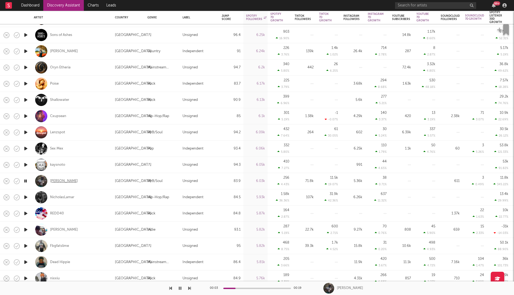
click at [54, 181] on div "Devin Shamel" at bounding box center [64, 181] width 28 height 5
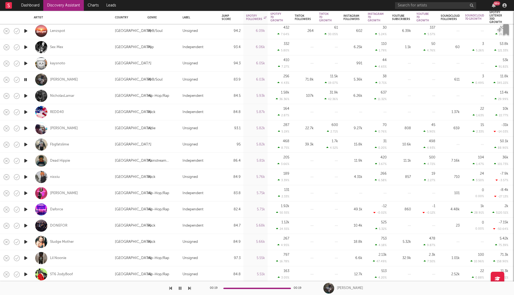
click at [26, 176] on icon "button" at bounding box center [26, 177] width 6 height 7
click at [26, 161] on icon "button" at bounding box center [26, 160] width 6 height 7
click at [27, 143] on icon "button" at bounding box center [26, 144] width 6 height 7
click at [26, 127] on icon "button" at bounding box center [26, 128] width 6 height 7
click at [26, 97] on icon "button" at bounding box center [26, 96] width 6 height 7
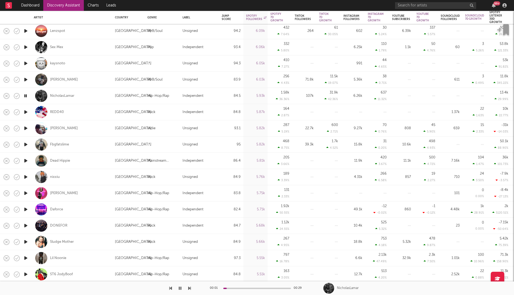
click at [27, 192] on icon "button" at bounding box center [26, 193] width 6 height 7
click at [26, 177] on icon "button" at bounding box center [26, 177] width 6 height 7
click at [25, 208] on icon "button" at bounding box center [26, 209] width 6 height 7
click at [24, 225] on icon "button" at bounding box center [26, 225] width 6 height 7
click at [23, 240] on icon "button" at bounding box center [26, 242] width 6 height 7
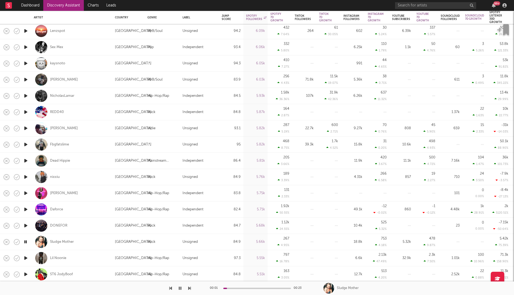
click at [25, 257] on icon "button" at bounding box center [26, 258] width 6 height 7
click at [25, 274] on icon "button" at bounding box center [26, 274] width 6 height 7
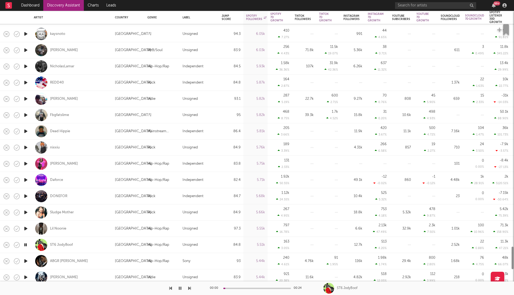
click at [25, 262] on icon "button" at bounding box center [26, 261] width 6 height 7
click at [25, 276] on icon "button" at bounding box center [26, 277] width 6 height 7
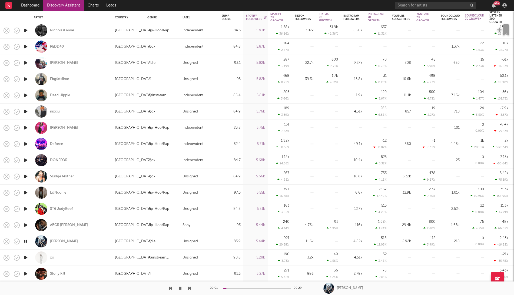
click at [25, 258] on icon "button" at bounding box center [26, 257] width 6 height 7
click at [25, 274] on icon "button" at bounding box center [26, 273] width 6 height 7
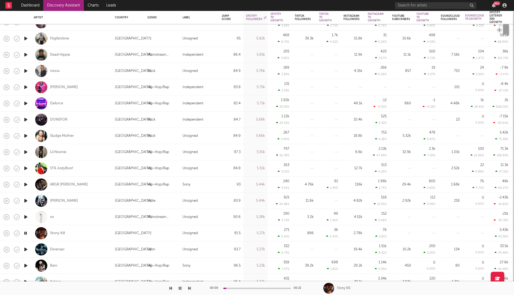
click at [24, 249] on icon "button" at bounding box center [26, 249] width 6 height 7
click at [25, 265] on icon "button" at bounding box center [26, 265] width 6 height 7
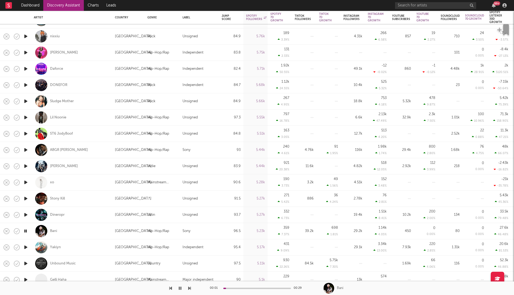
click at [26, 249] on icon "button" at bounding box center [26, 247] width 6 height 7
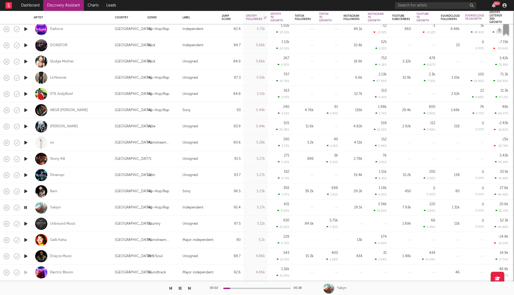
click at [27, 224] on icon "button" at bounding box center [26, 223] width 6 height 7
click at [25, 239] on icon "button" at bounding box center [26, 240] width 6 height 7
click at [24, 256] on icon "button" at bounding box center [26, 256] width 6 height 7
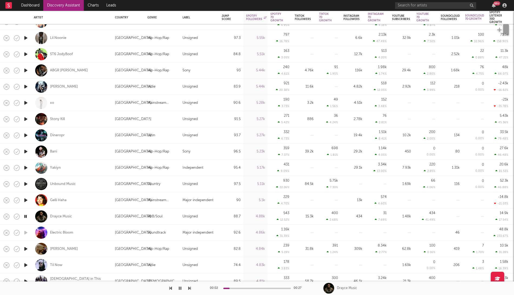
click at [26, 249] on icon "button" at bounding box center [26, 249] width 6 height 7
click at [25, 266] on icon "button" at bounding box center [26, 265] width 6 height 7
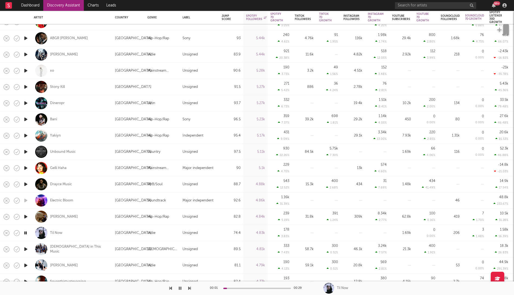
click at [25, 249] on icon "button" at bounding box center [26, 249] width 6 height 7
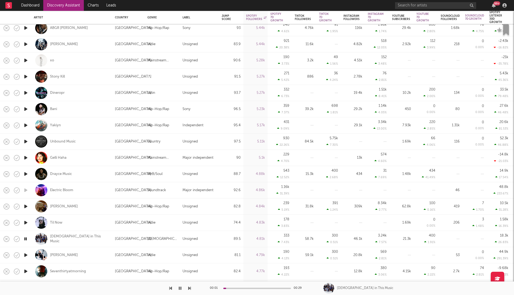
click at [25, 254] on icon "button" at bounding box center [26, 255] width 6 height 7
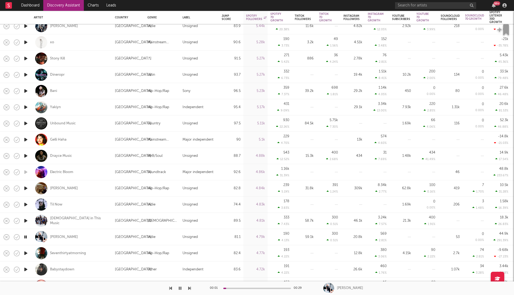
click at [25, 253] on icon "button" at bounding box center [26, 253] width 6 height 7
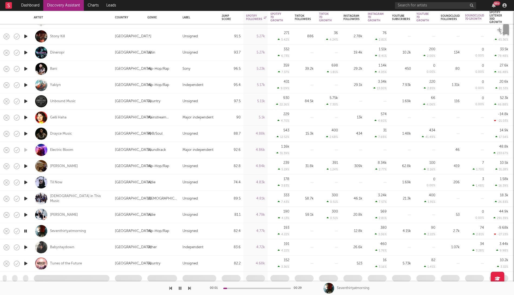
click at [26, 246] on icon "button" at bounding box center [26, 247] width 6 height 7
click at [25, 265] on icon "button" at bounding box center [26, 263] width 6 height 7
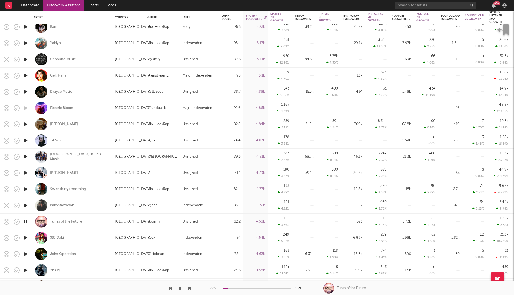
click at [27, 239] on icon "button" at bounding box center [26, 237] width 6 height 7
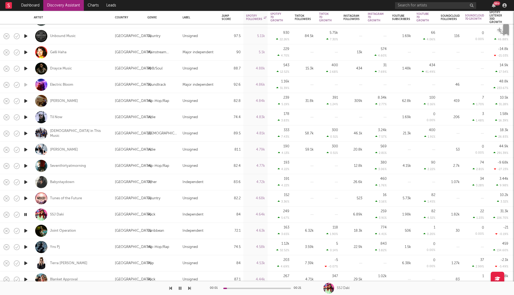
click at [26, 230] on icon "button" at bounding box center [26, 230] width 6 height 7
click at [24, 248] on icon "button" at bounding box center [26, 247] width 6 height 7
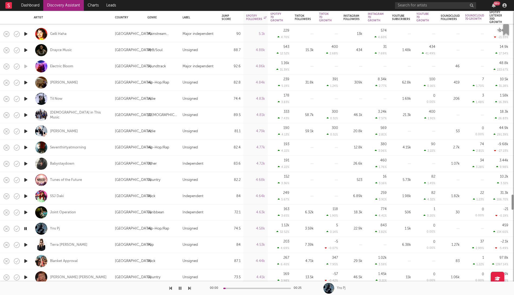
click at [24, 246] on icon "button" at bounding box center [26, 245] width 6 height 7
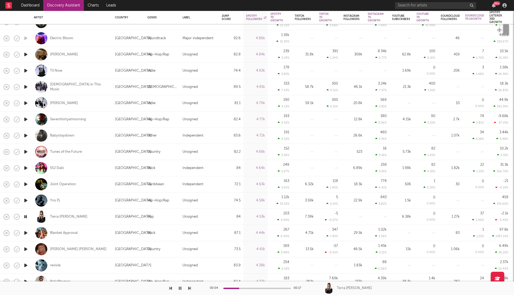
click at [25, 232] on icon "button" at bounding box center [26, 233] width 6 height 7
click at [26, 249] on icon "button" at bounding box center [26, 249] width 6 height 7
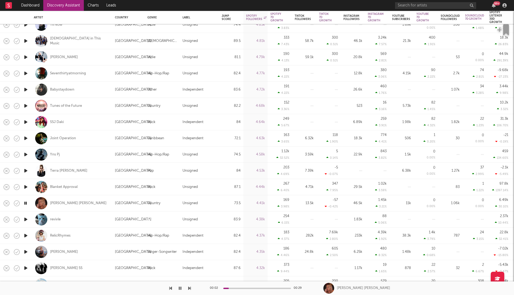
click at [27, 219] on icon "button" at bounding box center [26, 219] width 6 height 7
click at [25, 236] on icon "button" at bounding box center [26, 235] width 6 height 7
click at [26, 250] on icon "button" at bounding box center [26, 252] width 6 height 7
click at [24, 268] on icon "button" at bounding box center [26, 268] width 6 height 7
click at [25, 248] on div at bounding box center [25, 252] width 11 height 16
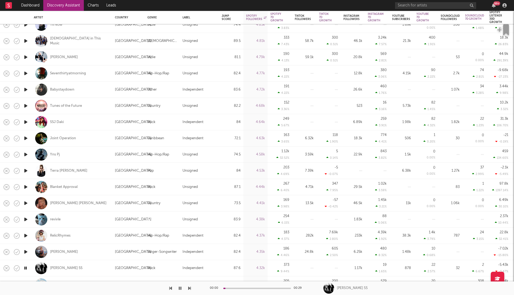
select select "1w"
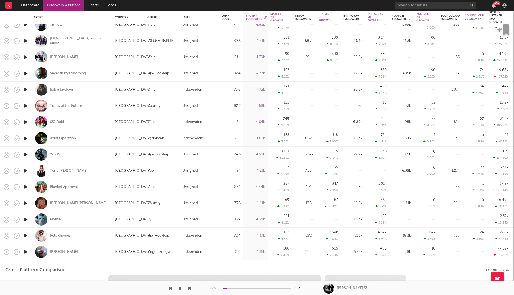
click at [25, 253] on icon "button" at bounding box center [26, 252] width 6 height 7
select select "1w"
click at [85, 250] on div "amelie kalia" at bounding box center [72, 252] width 76 height 16
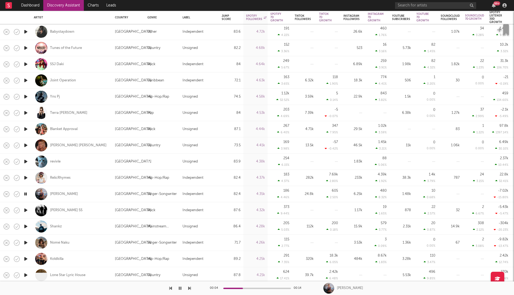
click at [25, 226] on icon "button" at bounding box center [26, 226] width 6 height 7
click at [25, 243] on icon "button" at bounding box center [26, 242] width 6 height 7
click at [24, 258] on icon "button" at bounding box center [26, 259] width 6 height 7
click at [24, 275] on icon "button" at bounding box center [26, 275] width 6 height 7
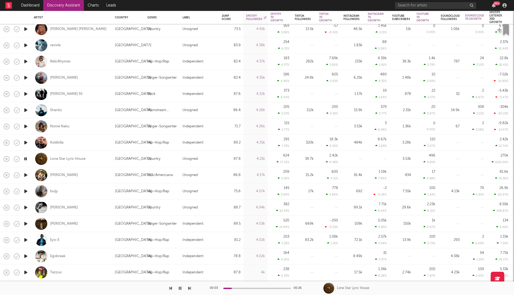
click at [27, 207] on icon "button" at bounding box center [26, 207] width 6 height 7
click at [25, 221] on icon "button" at bounding box center [26, 223] width 6 height 7
click at [25, 237] on icon "button" at bounding box center [26, 240] width 6 height 7
click at [25, 255] on icon "button" at bounding box center [26, 256] width 6 height 7
click at [25, 272] on icon "button" at bounding box center [26, 272] width 6 height 7
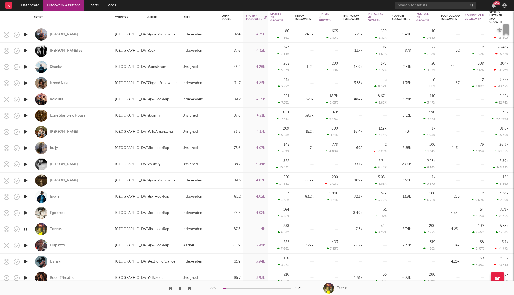
click at [27, 245] on icon "button" at bounding box center [26, 245] width 6 height 7
click at [27, 263] on icon "button" at bounding box center [26, 261] width 6 height 7
click at [27, 278] on icon "button" at bounding box center [26, 278] width 6 height 7
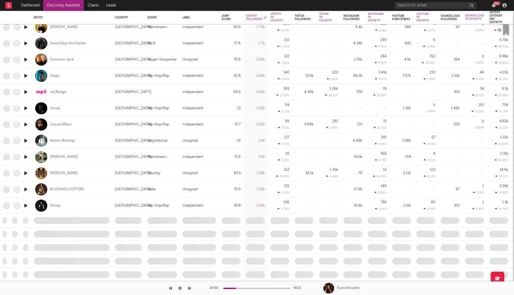
click at [27, 140] on icon "button" at bounding box center [26, 140] width 6 height 7
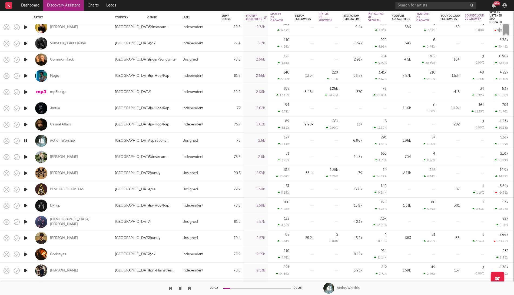
click at [188, 288] on icon "button" at bounding box center [189, 288] width 3 height 4
click at [189, 288] on icon "button" at bounding box center [189, 288] width 3 height 4
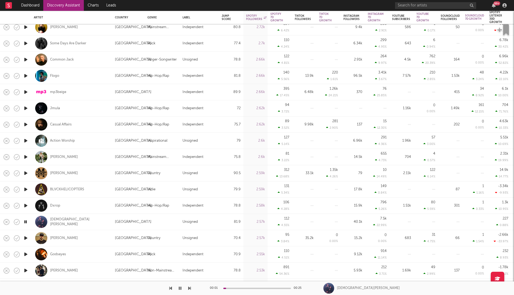
click at [189, 288] on icon "button" at bounding box center [189, 288] width 3 height 4
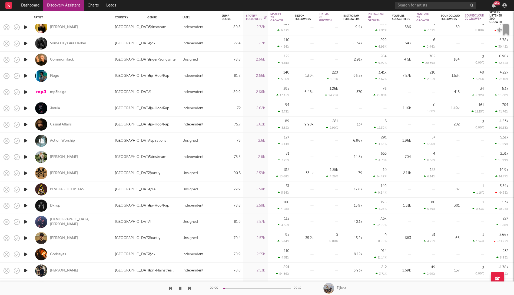
click at [189, 288] on icon "button" at bounding box center [189, 288] width 3 height 4
drag, startPoint x: 189, startPoint y: 288, endPoint x: 146, endPoint y: 273, distance: 46.0
click at [145, 0] on div "Dashboard Discovery Assistant Charts Leads 99 + Notifications Settings Mark all…" at bounding box center [257, 0] width 514 height 0
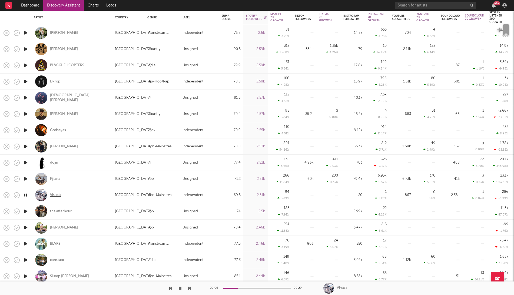
click at [60, 195] on div "Visuals" at bounding box center [55, 195] width 11 height 5
click at [190, 286] on icon "button" at bounding box center [189, 288] width 3 height 4
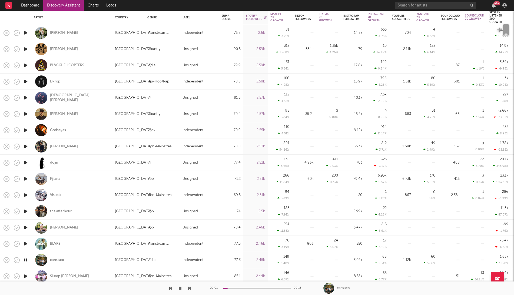
click at [179, 286] on icon "button" at bounding box center [180, 288] width 3 height 4
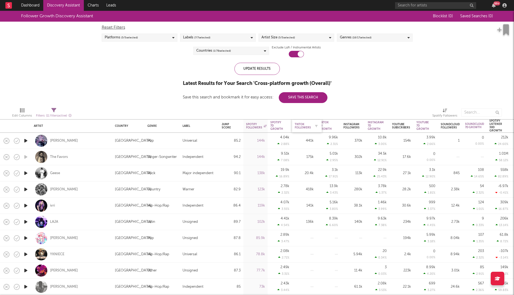
click at [307, 127] on div "Tiktok Followers" at bounding box center [303, 126] width 16 height 6
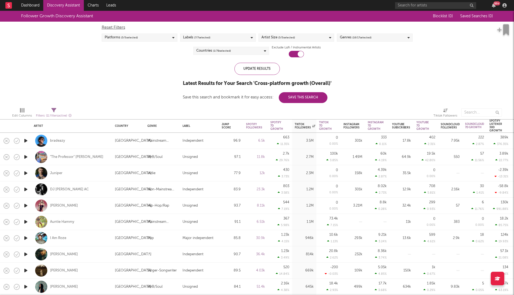
click at [27, 141] on icon "button" at bounding box center [26, 140] width 6 height 7
click at [27, 252] on icon "button" at bounding box center [26, 254] width 6 height 7
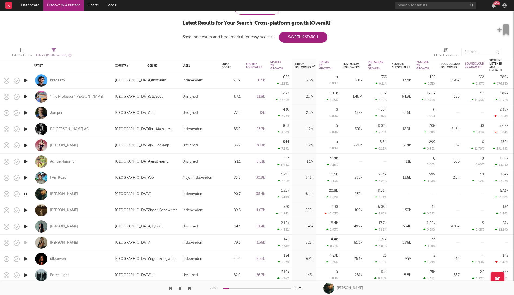
click at [26, 227] on icon "button" at bounding box center [26, 226] width 6 height 7
click at [29, 208] on div at bounding box center [25, 210] width 11 height 16
select select "1w"
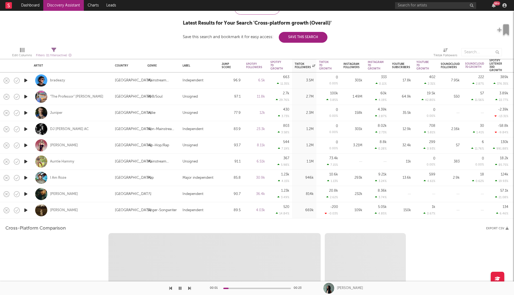
select select "1w"
click at [25, 210] on icon "button" at bounding box center [26, 210] width 6 height 7
click at [29, 209] on div at bounding box center [25, 210] width 11 height 16
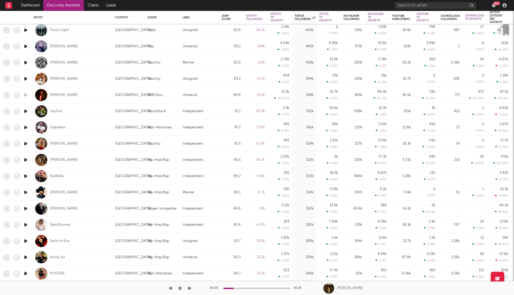
click at [178, 289] on button "button" at bounding box center [179, 289] width 5 height 14
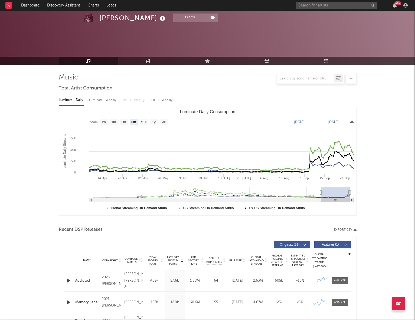
select select "6m"
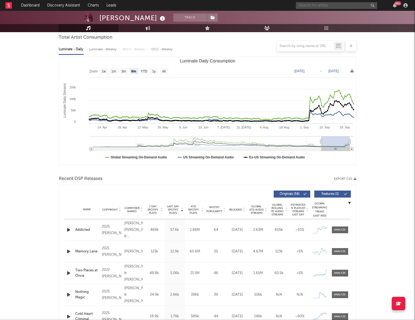
click at [319, 5] on input "text" at bounding box center [336, 5] width 81 height 7
click at [331, 5] on input "lua de santana" at bounding box center [336, 5] width 81 height 7
type input "lua de santana"
click at [319, 18] on div "Lua de Santana" at bounding box center [345, 16] width 60 height 6
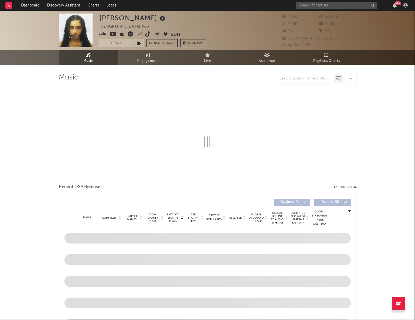
select select "6m"
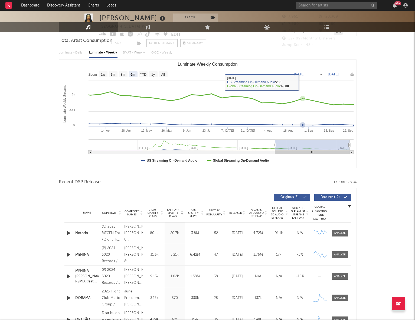
scroll to position [68, 0]
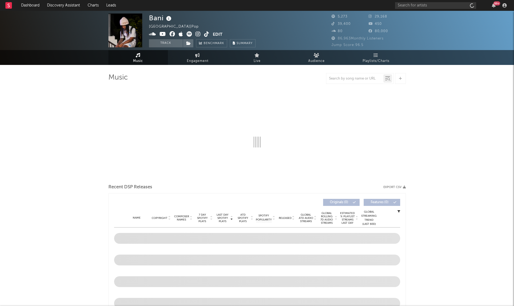
select select "6m"
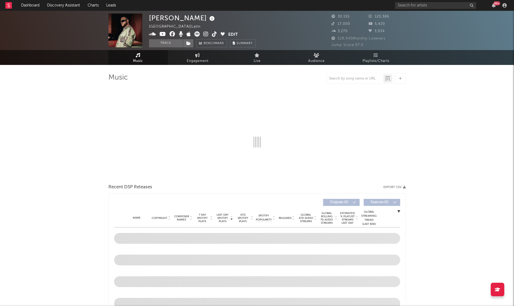
select select "6m"
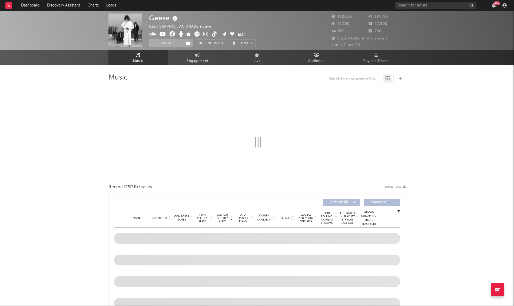
select select "6m"
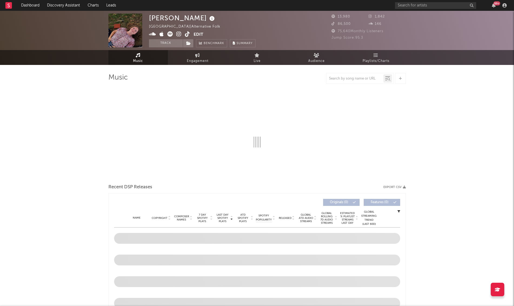
select select "1w"
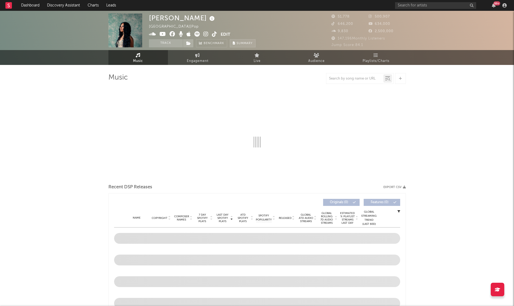
select select "6m"
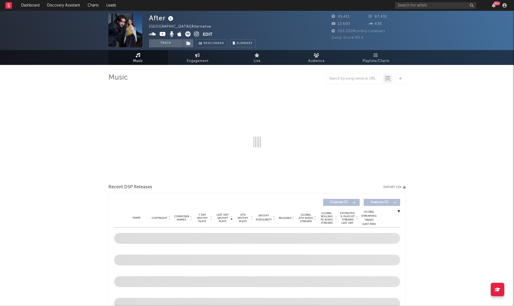
select select "6m"
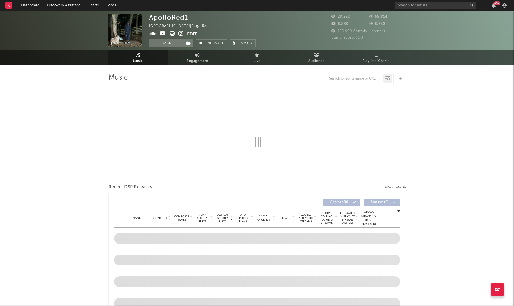
select select "6m"
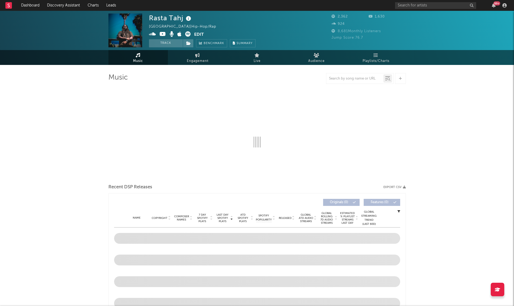
select select "1w"
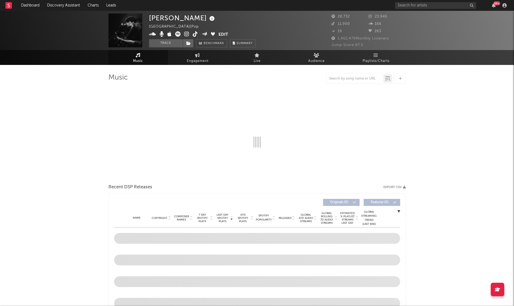
select select "6m"
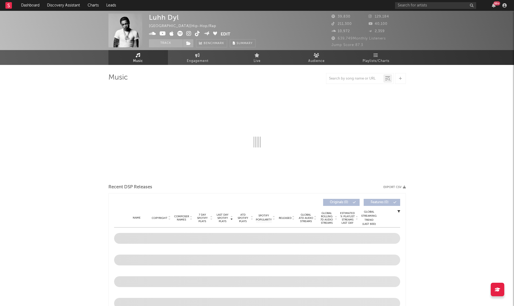
select select "6m"
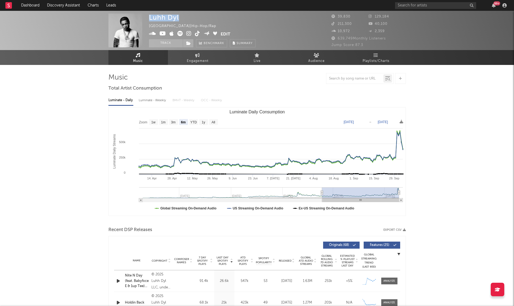
drag, startPoint x: 186, startPoint y: 16, endPoint x: 137, endPoint y: 22, distance: 49.9
click at [137, 22] on div "Luhh Dyl United States | Hip-Hop/Rap Edit Track Benchmark Summary 39,830 129,18…" at bounding box center [257, 30] width 514 height 39
copy div "Luhh Dyl"
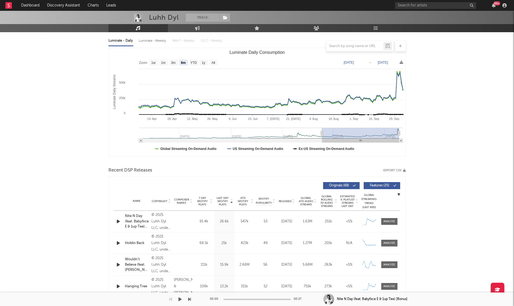
scroll to position [60, 0]
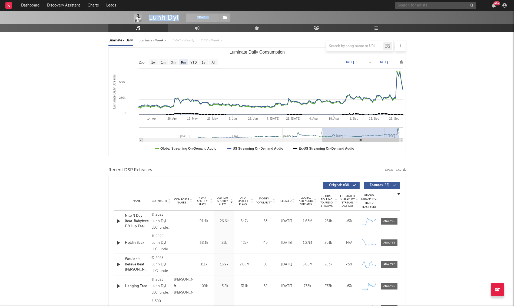
click at [424, 8] on input "text" at bounding box center [435, 5] width 81 height 7
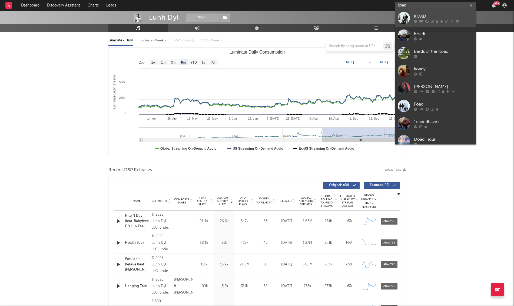
type input "koad"
click at [421, 20] on icon at bounding box center [422, 20] width 4 height 3
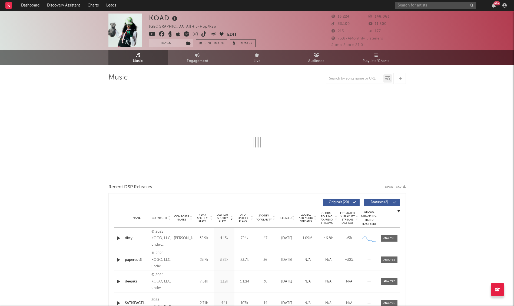
select select "6m"
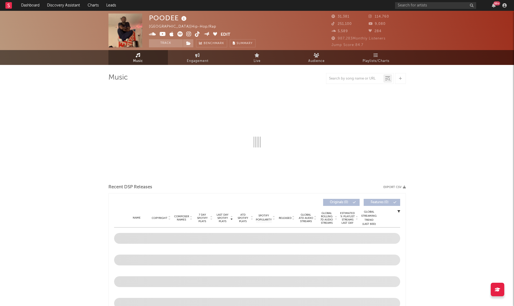
select select "6m"
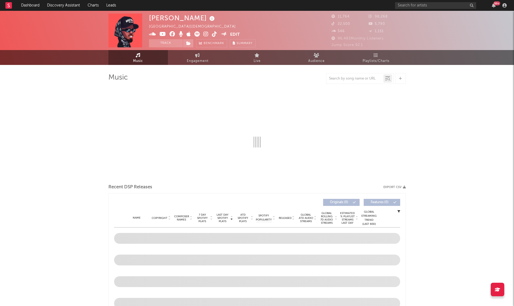
select select "6m"
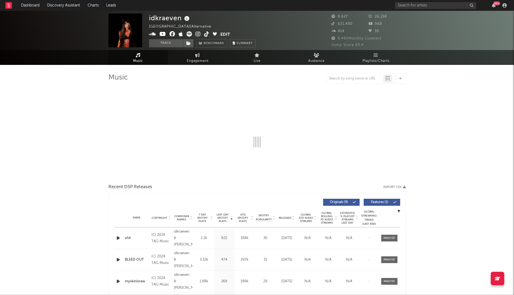
select select "1w"
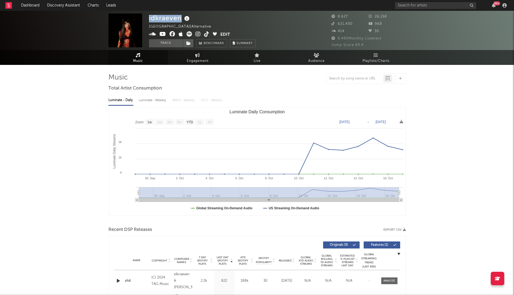
drag, startPoint x: 148, startPoint y: 18, endPoint x: 182, endPoint y: 18, distance: 33.5
click at [182, 18] on div "idkraeven [GEOGRAPHIC_DATA] | Alternative Edit Track Benchmark Summary 8,627 26…" at bounding box center [257, 30] width 514 height 39
copy div "idkraeven"
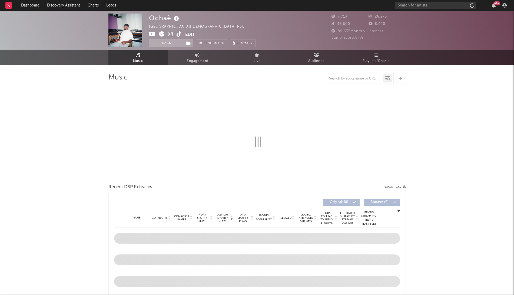
select select "1w"
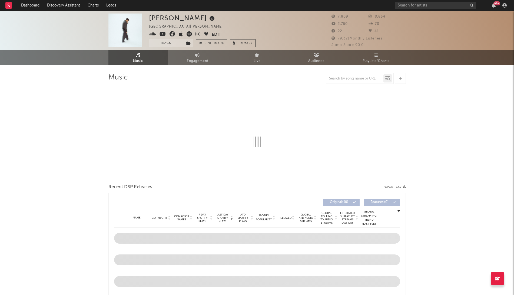
select select "6m"
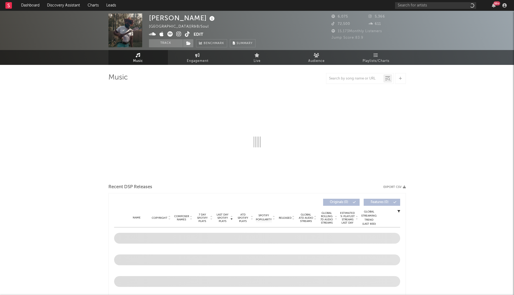
select select "1w"
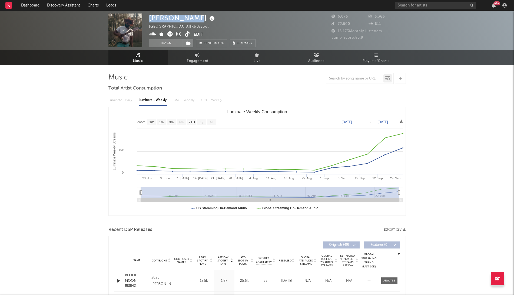
drag, startPoint x: 150, startPoint y: 18, endPoint x: 194, endPoint y: 19, distance: 44.6
click at [194, 19] on div "[PERSON_NAME]" at bounding box center [182, 18] width 67 height 9
copy div "[PERSON_NAME]"
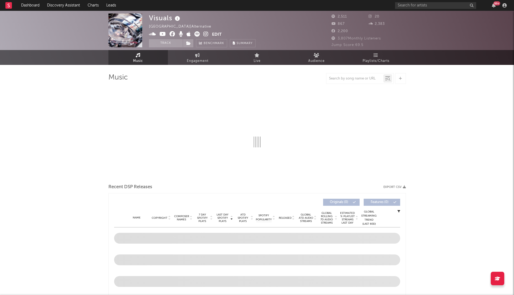
select select "1w"
